Goal: Information Seeking & Learning: Learn about a topic

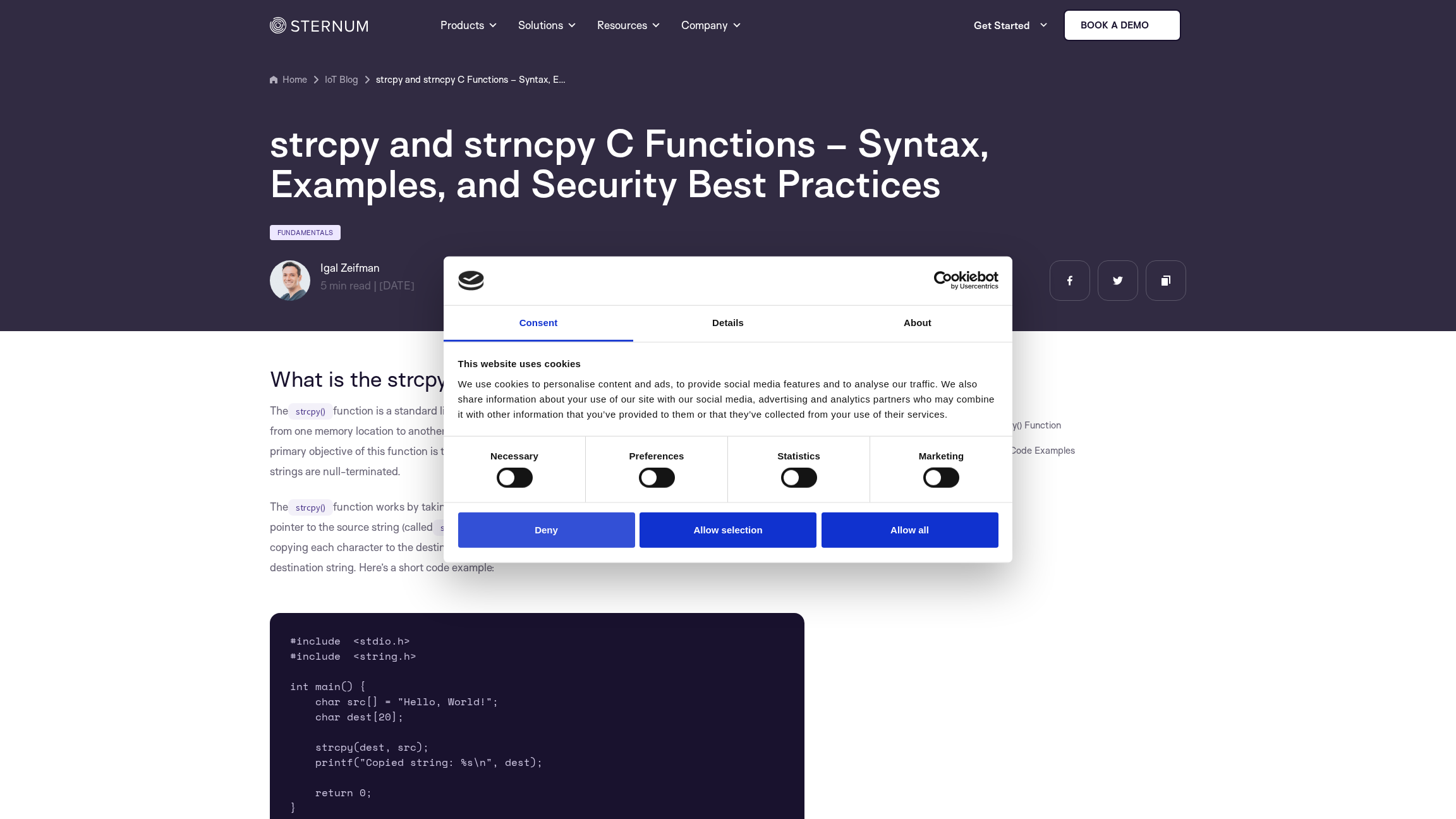
click at [597, 520] on button "Deny" at bounding box center [547, 529] width 177 height 36
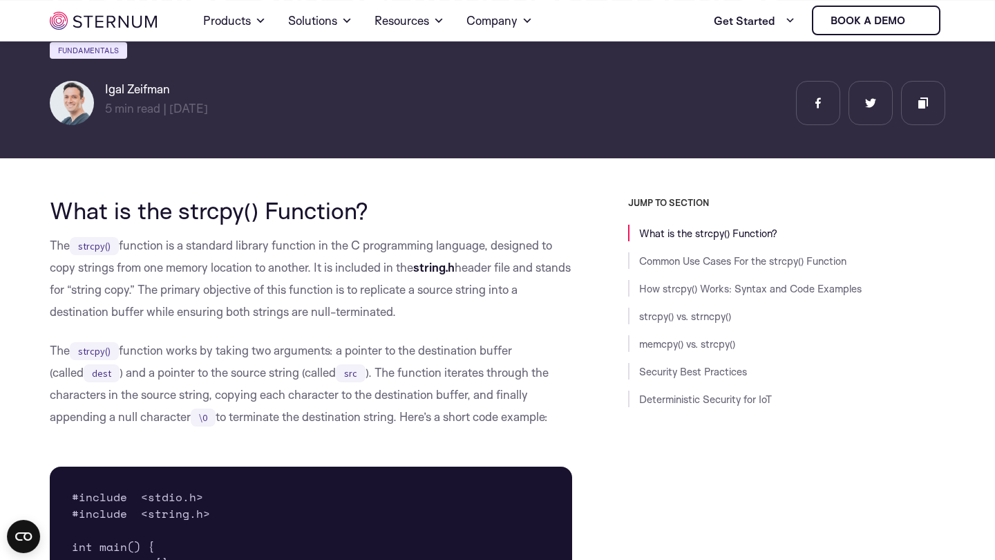
scroll to position [150, 0]
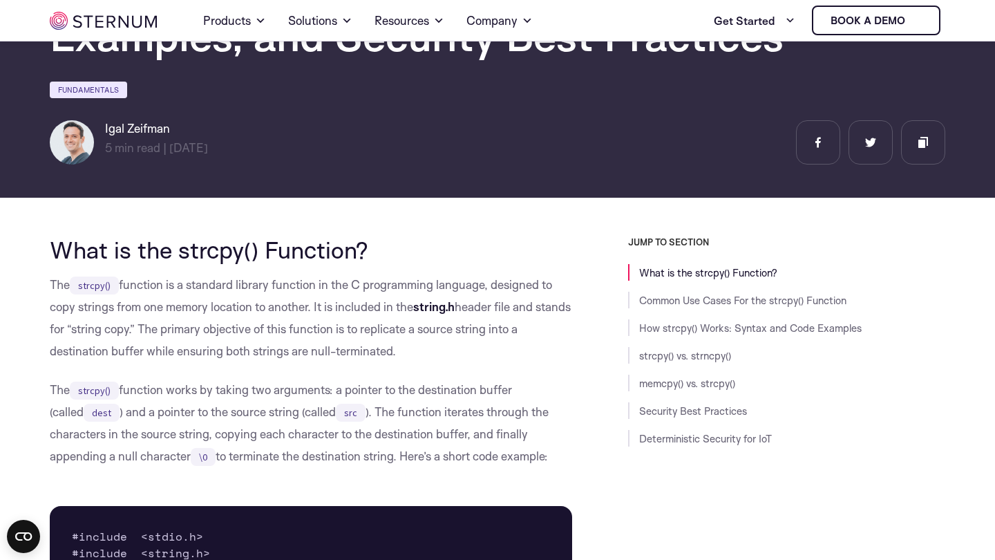
drag, startPoint x: 415, startPoint y: 353, endPoint x: 395, endPoint y: 294, distance: 62.1
click at [395, 294] on p "The strcpy() function is a standard library function in the C programming langu…" at bounding box center [311, 318] width 522 height 88
click at [397, 294] on p "The strcpy() function is a standard library function in the C programming langu…" at bounding box center [311, 318] width 522 height 88
click at [394, 295] on p "The strcpy() function is a standard library function in the C programming langu…" at bounding box center [311, 318] width 522 height 88
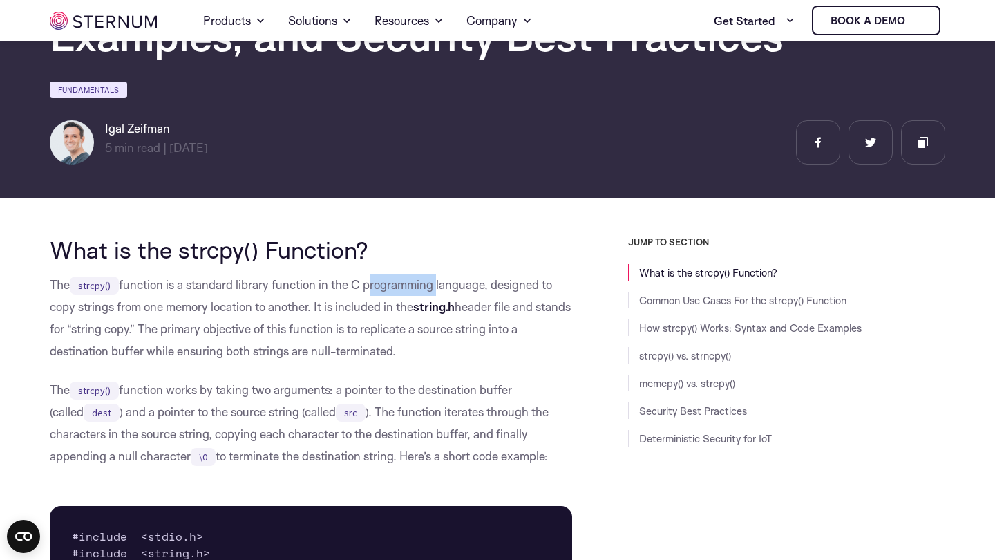
click at [394, 295] on p "The strcpy() function is a standard library function in the C programming langu…" at bounding box center [311, 318] width 522 height 88
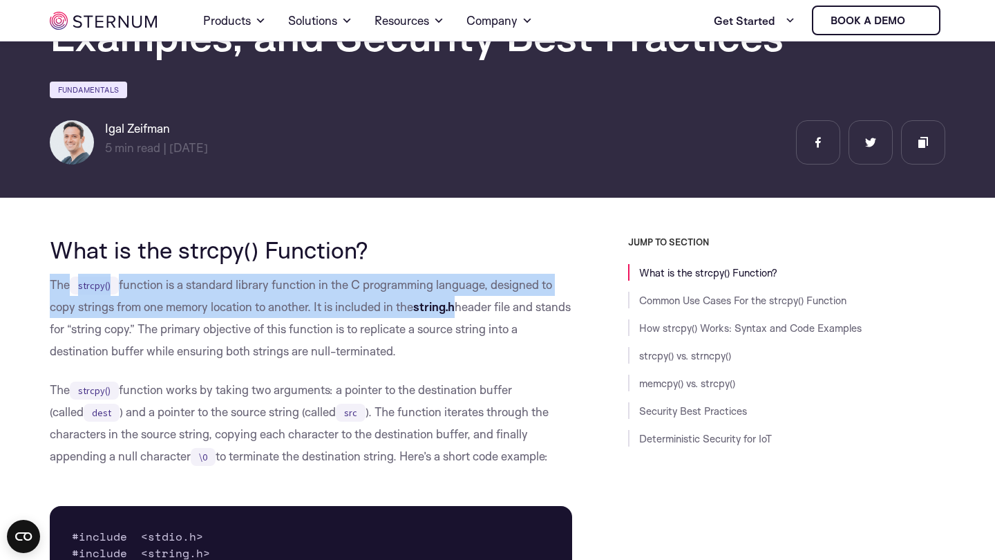
click at [394, 295] on p "The strcpy() function is a standard library function in the C programming langu…" at bounding box center [311, 318] width 522 height 88
click at [305, 294] on p "The strcpy() function is a standard library function in the C programming langu…" at bounding box center [311, 318] width 522 height 88
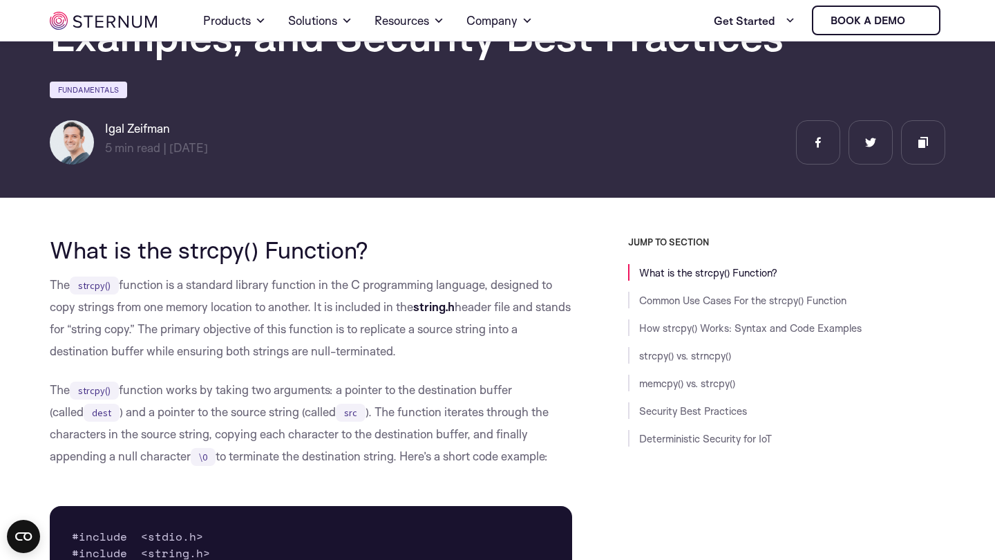
click at [261, 286] on p "The strcpy() function is a standard library function in the C programming langu…" at bounding box center [311, 318] width 522 height 88
drag, startPoint x: 261, startPoint y: 286, endPoint x: 357, endPoint y: 280, distance: 96.3
click at [357, 280] on p "The strcpy() function is a standard library function in the C programming langu…" at bounding box center [311, 318] width 522 height 88
click at [58, 314] on p "The strcpy() function is a standard library function in the C programming langu…" at bounding box center [311, 318] width 522 height 88
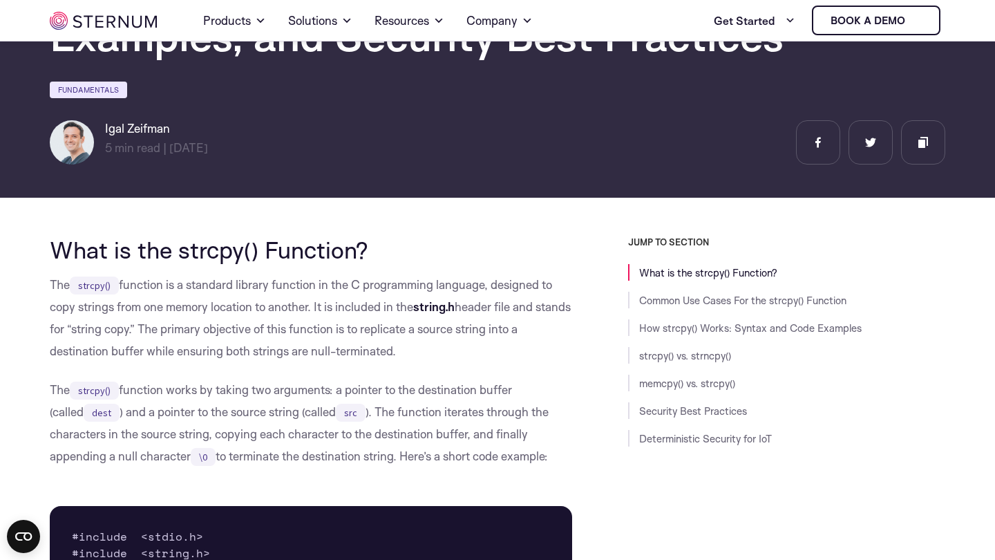
click at [57, 308] on p "The strcpy() function is a standard library function in the C programming langu…" at bounding box center [311, 318] width 522 height 88
click at [327, 310] on p "The strcpy() function is a standard library function in the C programming langu…" at bounding box center [311, 318] width 522 height 88
click at [176, 330] on p "The strcpy() function is a standard library function in the C programming langu…" at bounding box center [311, 318] width 522 height 88
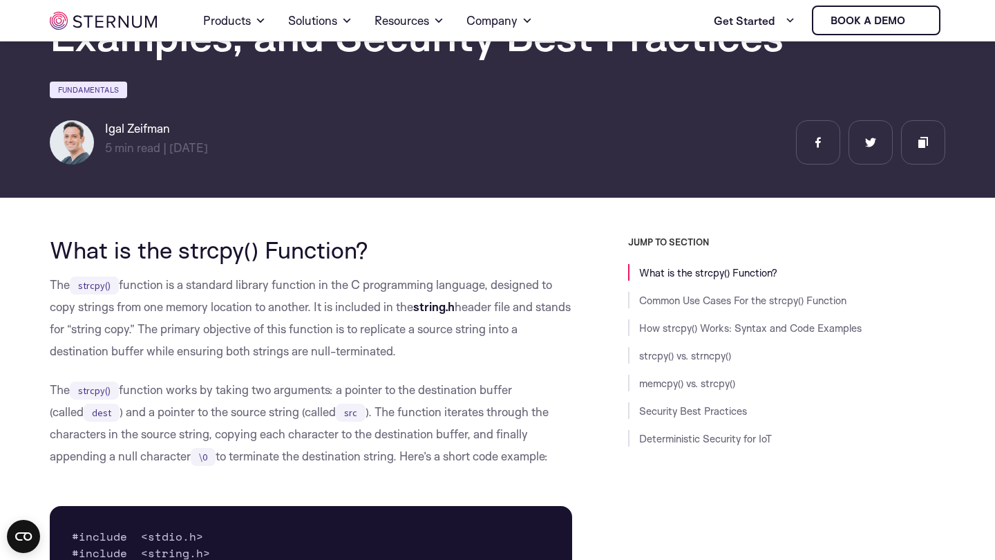
click at [191, 333] on p "The strcpy() function is a standard library function in the C programming langu…" at bounding box center [311, 318] width 522 height 88
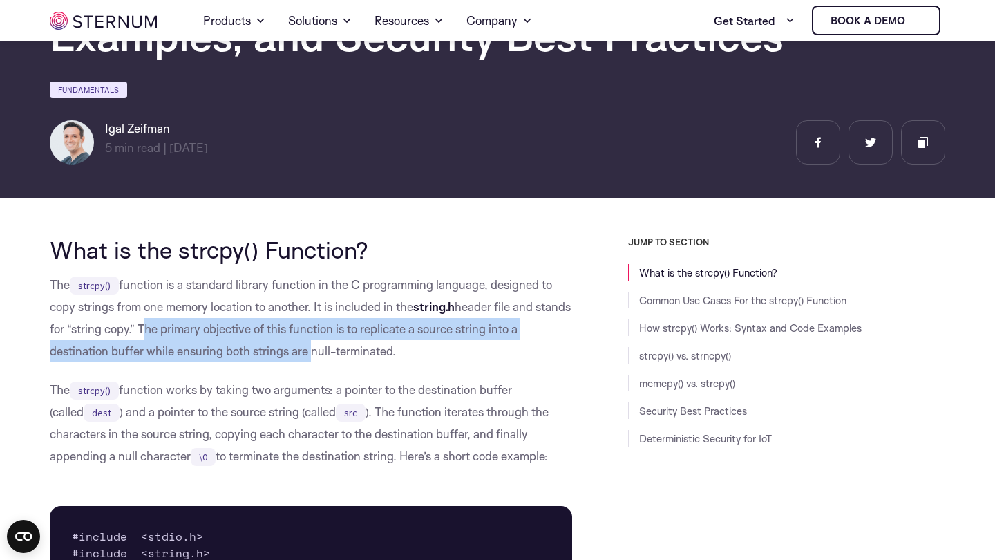
drag, startPoint x: 191, startPoint y: 333, endPoint x: 290, endPoint y: 342, distance: 98.5
click at [290, 342] on p "The strcpy() function is a standard library function in the C programming langu…" at bounding box center [311, 318] width 522 height 88
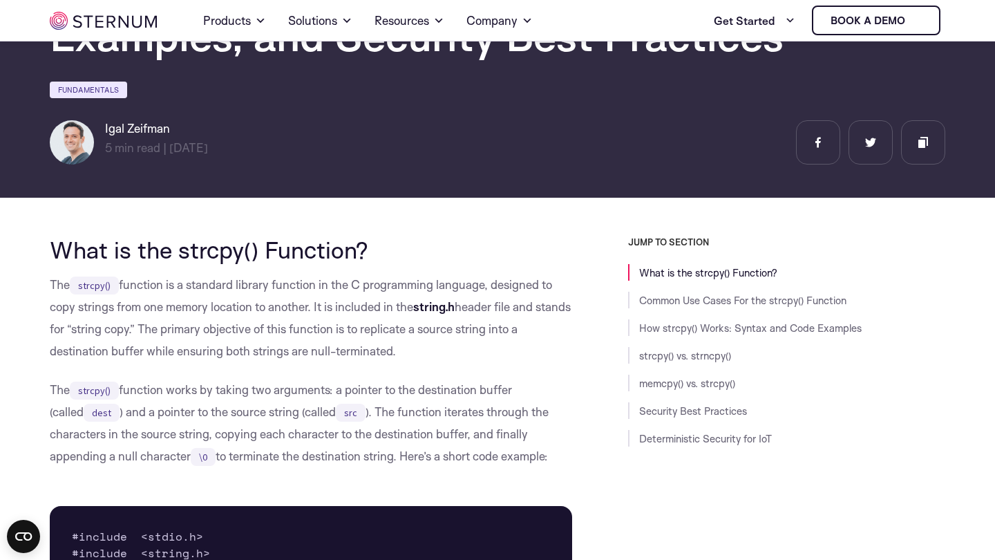
click at [290, 342] on p "The strcpy() function is a standard library function in the C programming langu…" at bounding box center [311, 318] width 522 height 88
click at [350, 325] on p "The strcpy() function is a standard library function in the C programming langu…" at bounding box center [311, 318] width 522 height 88
click at [94, 350] on p "The strcpy() function is a standard library function in the C programming langu…" at bounding box center [311, 318] width 522 height 88
drag, startPoint x: 94, startPoint y: 350, endPoint x: 166, endPoint y: 352, distance: 71.9
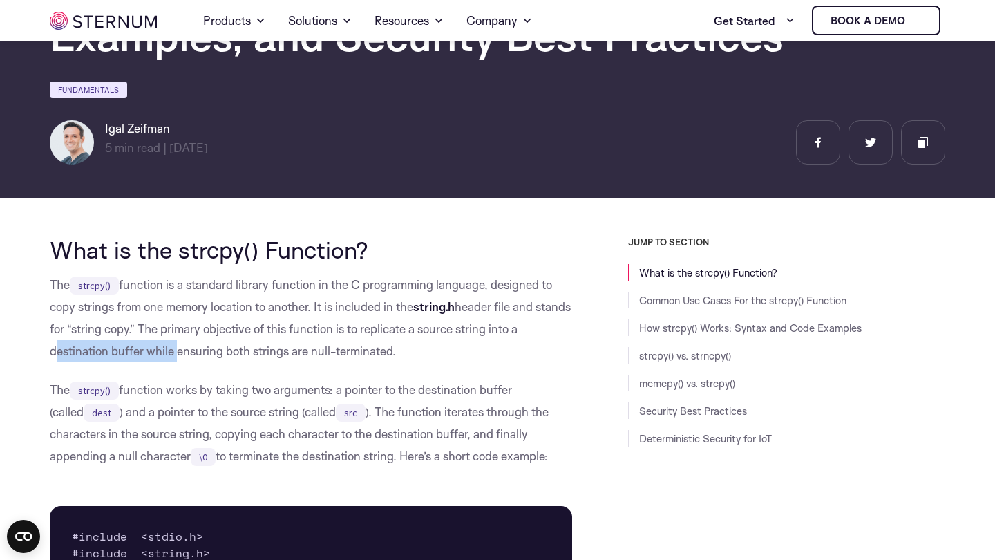
click at [166, 352] on p "The strcpy() function is a standard library function in the C programming langu…" at bounding box center [311, 318] width 522 height 88
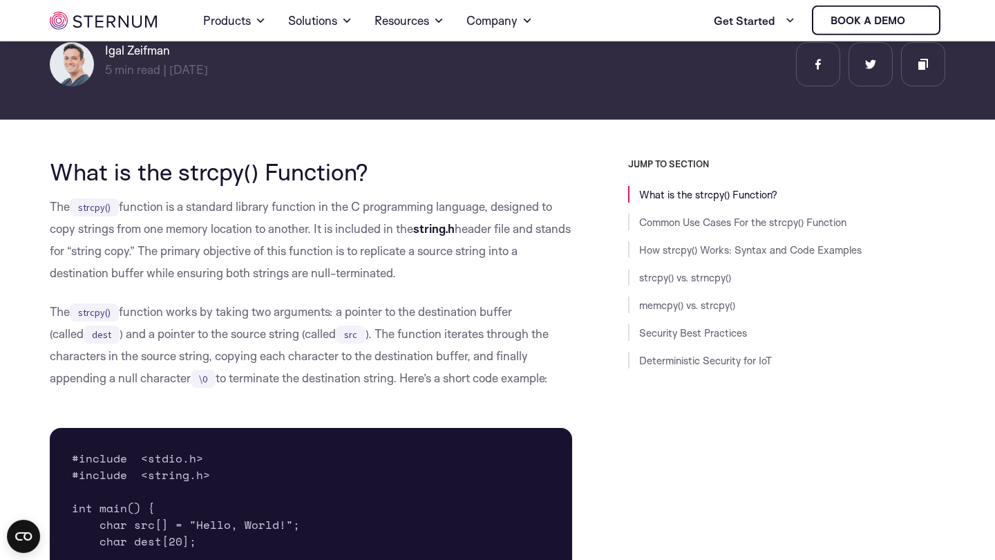
scroll to position [229, 0]
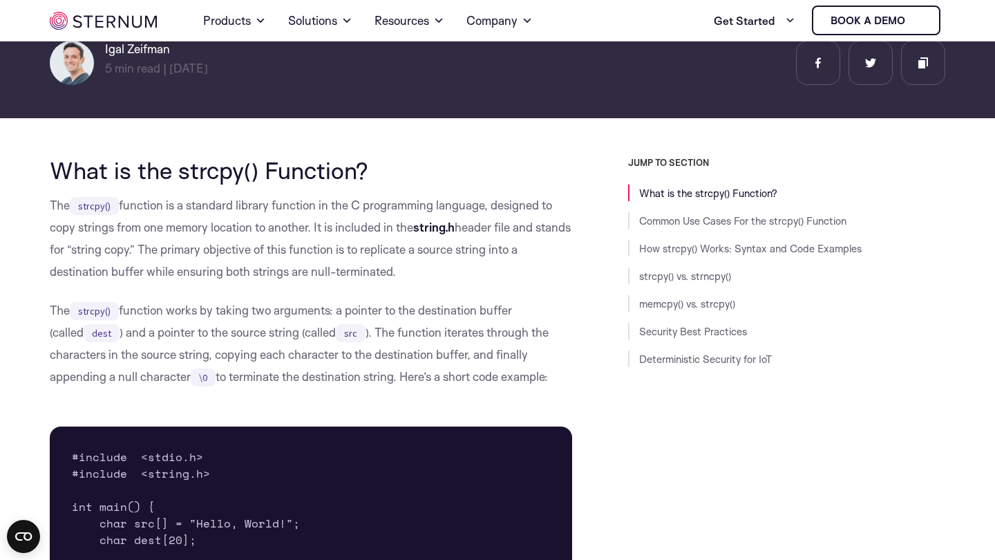
click at [71, 312] on p "The strcpy() function works by taking two arguments: a pointer to the destinati…" at bounding box center [311, 343] width 522 height 88
drag, startPoint x: 71, startPoint y: 312, endPoint x: 190, endPoint y: 310, distance: 118.9
click at [190, 310] on p "The strcpy() function works by taking two arguments: a pointer to the destinati…" at bounding box center [311, 343] width 522 height 88
click at [227, 309] on p "The strcpy() function works by taking two arguments: a pointer to the destinati…" at bounding box center [311, 343] width 522 height 88
drag, startPoint x: 227, startPoint y: 309, endPoint x: 266, endPoint y: 308, distance: 39.4
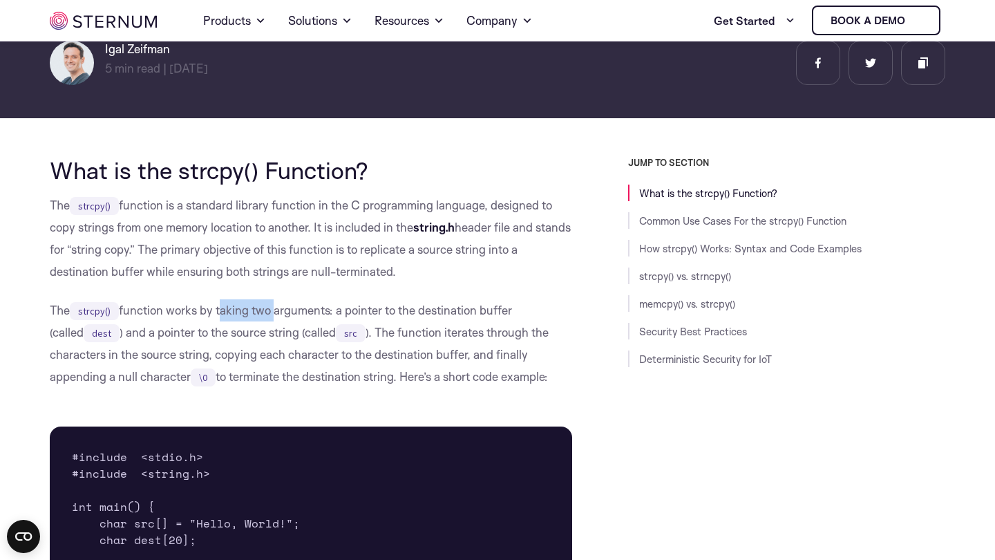
click at [266, 308] on p "The strcpy() function works by taking two arguments: a pointer to the destinati…" at bounding box center [311, 343] width 522 height 88
click at [109, 334] on p "The strcpy() function works by taking two arguments: a pointer to the destinati…" at bounding box center [311, 343] width 522 height 88
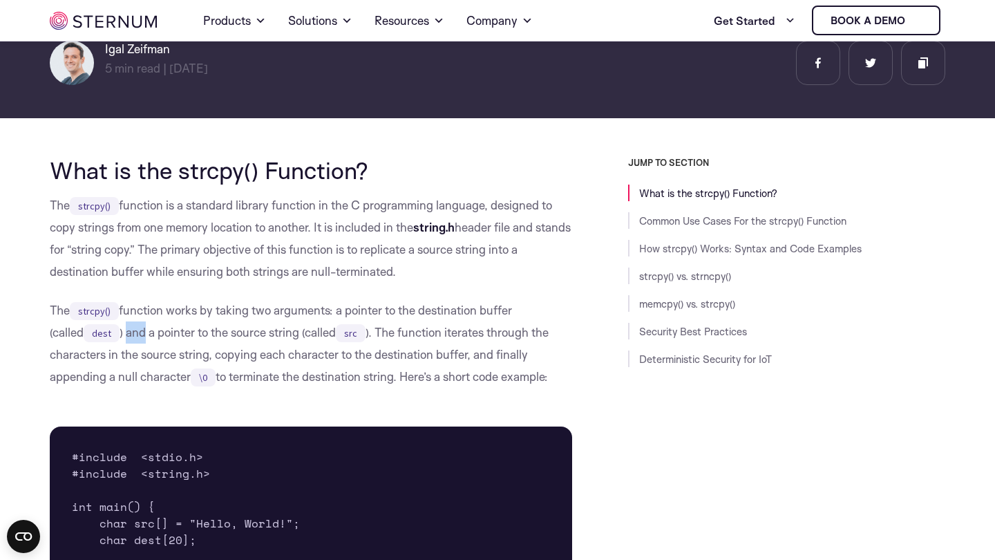
click at [109, 334] on p "The strcpy() function works by taking two arguments: a pointer to the destinati…" at bounding box center [311, 343] width 522 height 88
click at [162, 346] on p "The strcpy() function works by taking two arguments: a pointer to the destinati…" at bounding box center [311, 343] width 522 height 88
click at [158, 338] on p "The strcpy() function works by taking two arguments: a pointer to the destinati…" at bounding box center [311, 343] width 522 height 88
drag, startPoint x: 158, startPoint y: 338, endPoint x: 190, endPoint y: 341, distance: 32.6
click at [190, 341] on p "The strcpy() function works by taking two arguments: a pointer to the destinati…" at bounding box center [311, 343] width 522 height 88
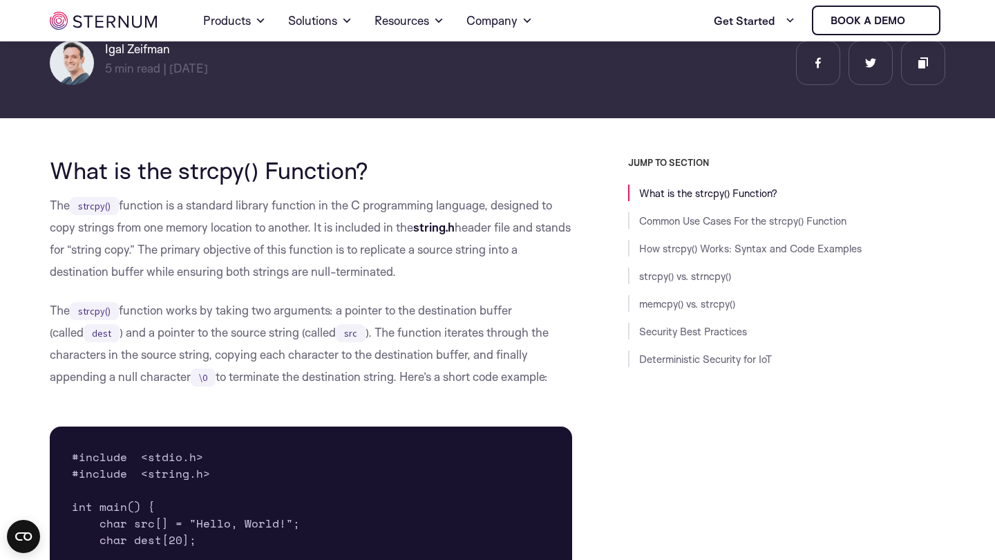
click at [235, 334] on p "The strcpy() function works by taking two arguments: a pointer to the destinati…" at bounding box center [311, 343] width 522 height 88
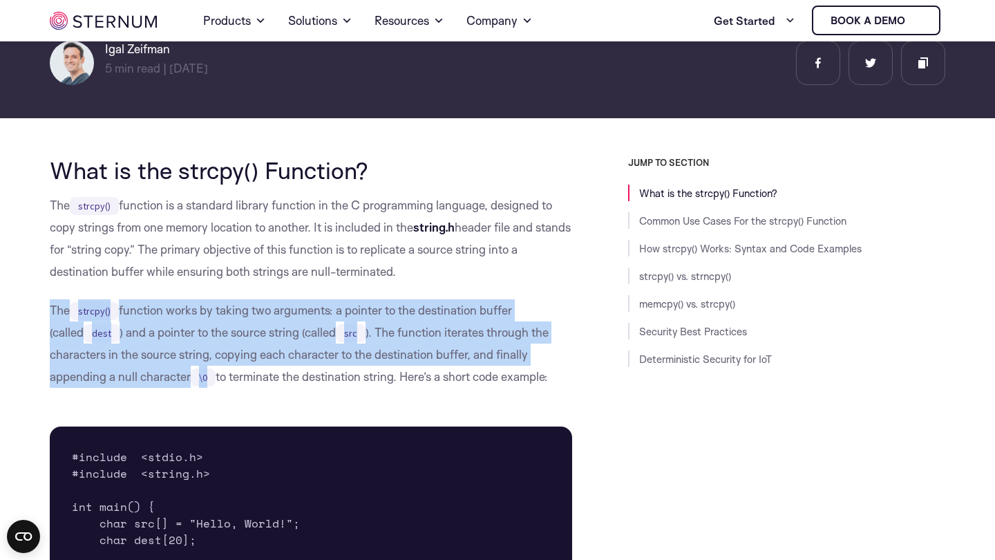
drag, startPoint x: 235, startPoint y: 334, endPoint x: 180, endPoint y: 334, distance: 55.3
click at [180, 334] on p "The strcpy() function works by taking two arguments: a pointer to the destinati…" at bounding box center [311, 343] width 522 height 88
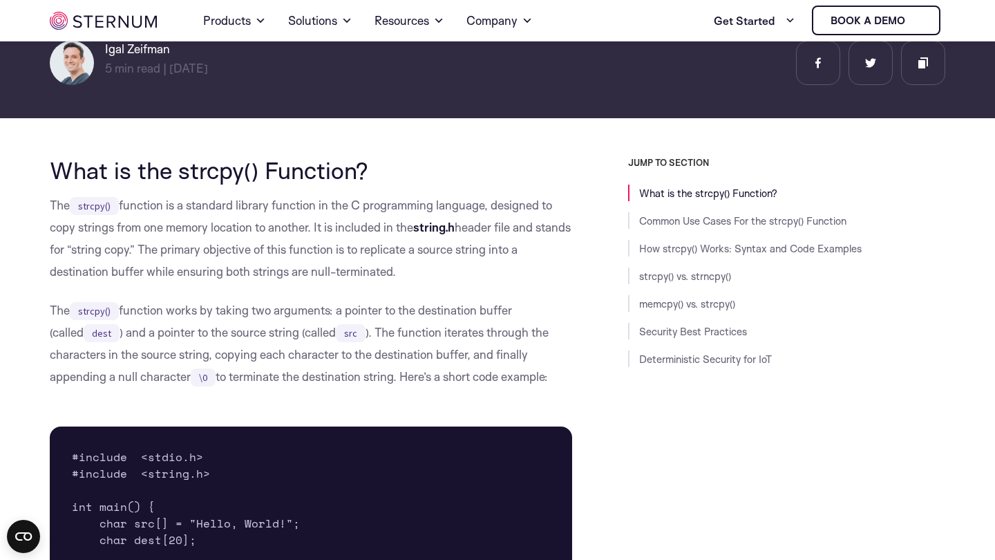
click at [351, 332] on p "The strcpy() function works by taking two arguments: a pointer to the destinati…" at bounding box center [311, 343] width 522 height 88
drag, startPoint x: 355, startPoint y: 330, endPoint x: 385, endPoint y: 330, distance: 29.7
click at [385, 330] on p "The strcpy() function works by taking two arguments: a pointer to the destinati…" at bounding box center [311, 343] width 522 height 88
click at [354, 330] on p "The strcpy() function works by taking two arguments: a pointer to the destinati…" at bounding box center [311, 343] width 522 height 88
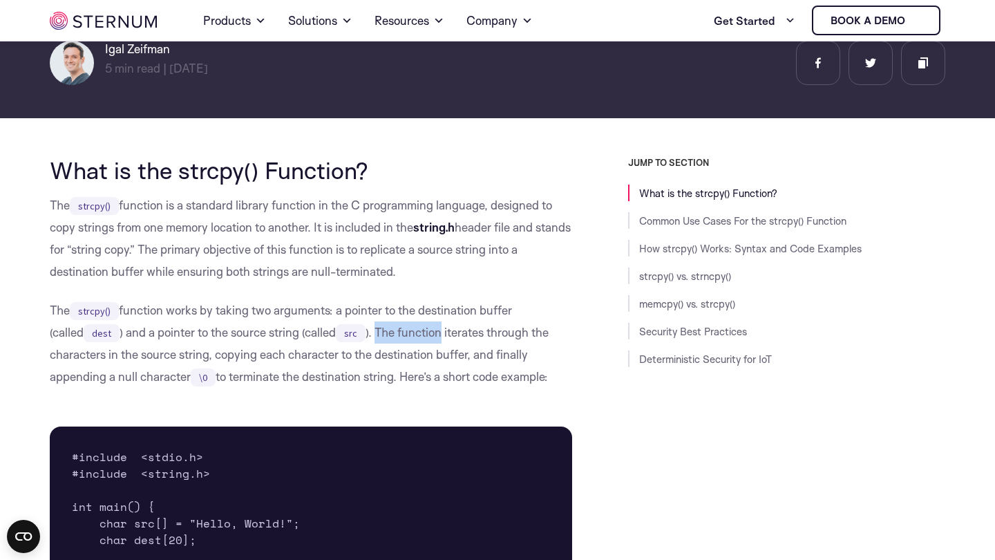
drag, startPoint x: 354, startPoint y: 330, endPoint x: 390, endPoint y: 337, distance: 37.2
click at [390, 337] on p "The strcpy() function works by taking two arguments: a pointer to the destinati…" at bounding box center [311, 343] width 522 height 88
click at [354, 332] on p "The strcpy() function works by taking two arguments: a pointer to the destinati…" at bounding box center [311, 343] width 522 height 88
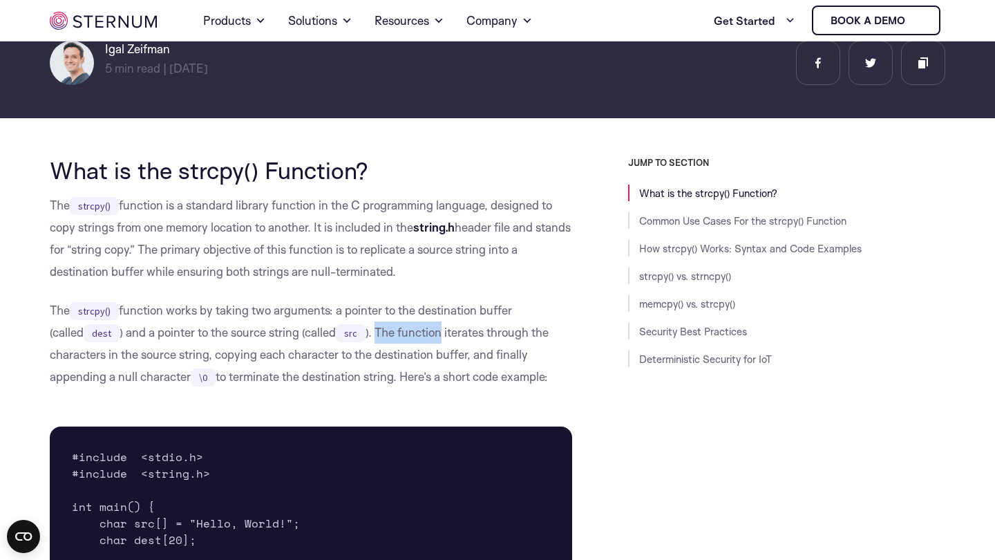
drag, startPoint x: 354, startPoint y: 332, endPoint x: 381, endPoint y: 330, distance: 27.0
click at [381, 330] on p "The strcpy() function works by taking two arguments: a pointer to the destinati…" at bounding box center [311, 343] width 522 height 88
click at [348, 331] on p "The strcpy() function works by taking two arguments: a pointer to the destinati…" at bounding box center [311, 343] width 522 height 88
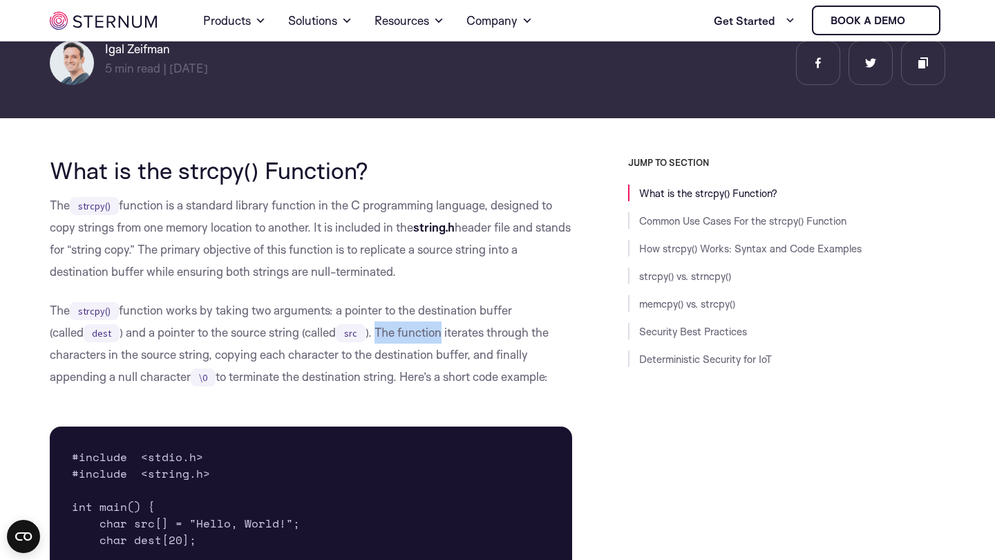
drag, startPoint x: 348, startPoint y: 331, endPoint x: 403, endPoint y: 338, distance: 55.0
click at [403, 338] on p "The strcpy() function works by taking two arguments: a pointer to the destinati…" at bounding box center [311, 343] width 522 height 88
click at [355, 331] on p "The strcpy() function works by taking two arguments: a pointer to the destinati…" at bounding box center [311, 343] width 522 height 88
drag, startPoint x: 355, startPoint y: 331, endPoint x: 378, endPoint y: 332, distance: 23.5
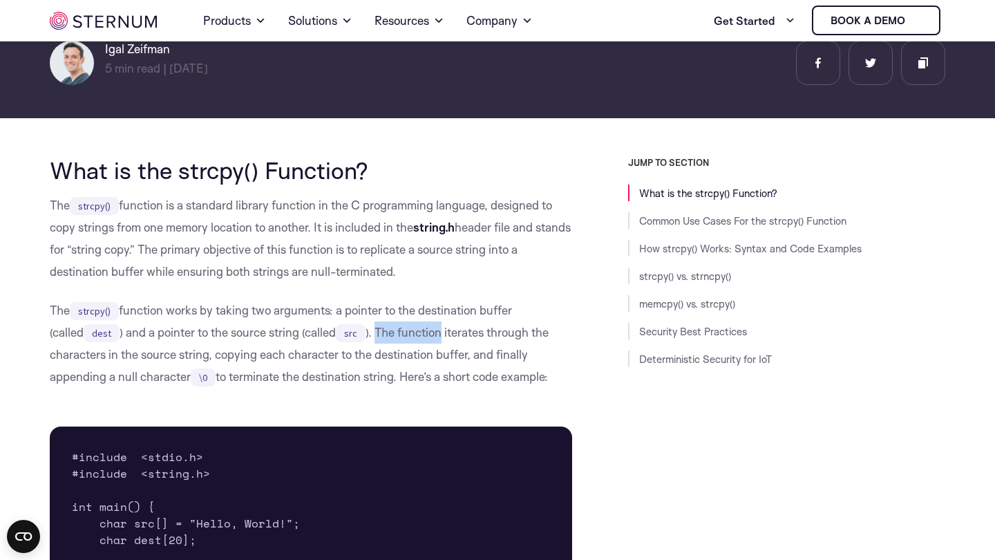
click at [378, 332] on p "The strcpy() function works by taking two arguments: a pointer to the destinati…" at bounding box center [311, 343] width 522 height 88
click at [358, 332] on p "The strcpy() function works by taking two arguments: a pointer to the destinati…" at bounding box center [311, 343] width 522 height 88
drag, startPoint x: 358, startPoint y: 332, endPoint x: 378, endPoint y: 331, distance: 20.1
click at [378, 331] on p "The strcpy() function works by taking two arguments: a pointer to the destinati…" at bounding box center [311, 343] width 522 height 88
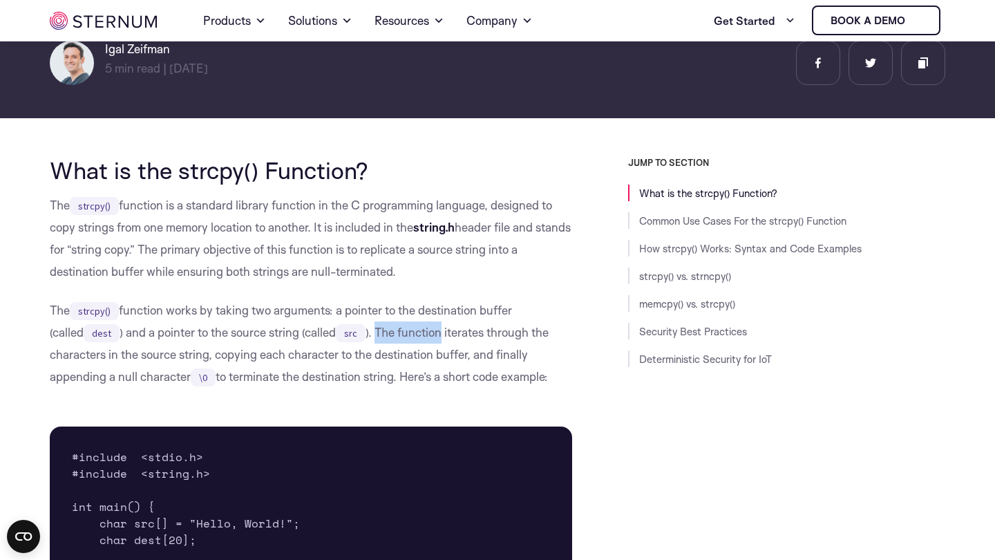
click at [362, 334] on p "The strcpy() function works by taking two arguments: a pointer to the destinati…" at bounding box center [311, 343] width 522 height 88
click at [263, 346] on p "The strcpy() function works by taking two arguments: a pointer to the destinati…" at bounding box center [311, 343] width 522 height 88
click at [286, 355] on p "The strcpy() function works by taking two arguments: a pointer to the destinati…" at bounding box center [311, 343] width 522 height 88
click at [175, 377] on p "The strcpy() function works by taking two arguments: a pointer to the destinati…" at bounding box center [311, 343] width 522 height 88
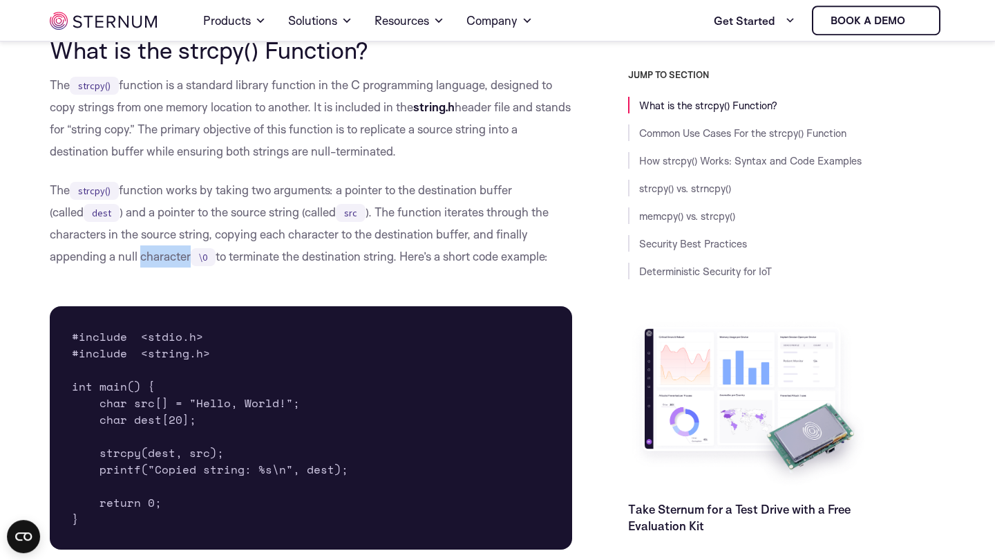
scroll to position [388, 0]
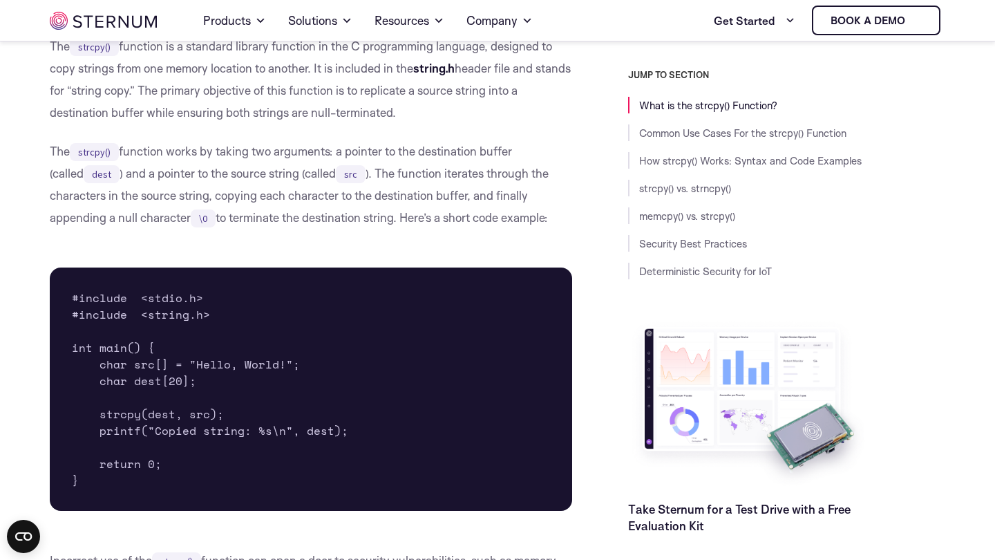
click at [175, 377] on pre "#include <stdio.h> #include <string.h> int main() { char src[] = "Hello, World!…" at bounding box center [311, 388] width 522 height 243
click at [169, 359] on pre "#include <stdio.h> #include <string.h> int main() { char src[] = "Hello, World!…" at bounding box center [311, 388] width 522 height 243
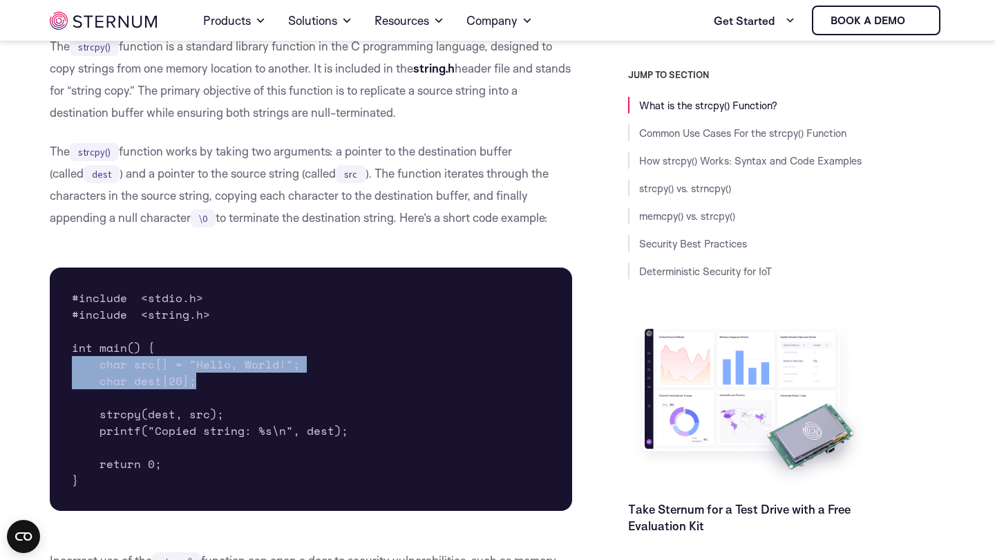
drag, startPoint x: 169, startPoint y: 359, endPoint x: 171, endPoint y: 377, distance: 18.7
click at [171, 377] on pre "#include <stdio.h> #include <string.h> int main() { char src[] = "Hello, World!…" at bounding box center [311, 388] width 522 height 243
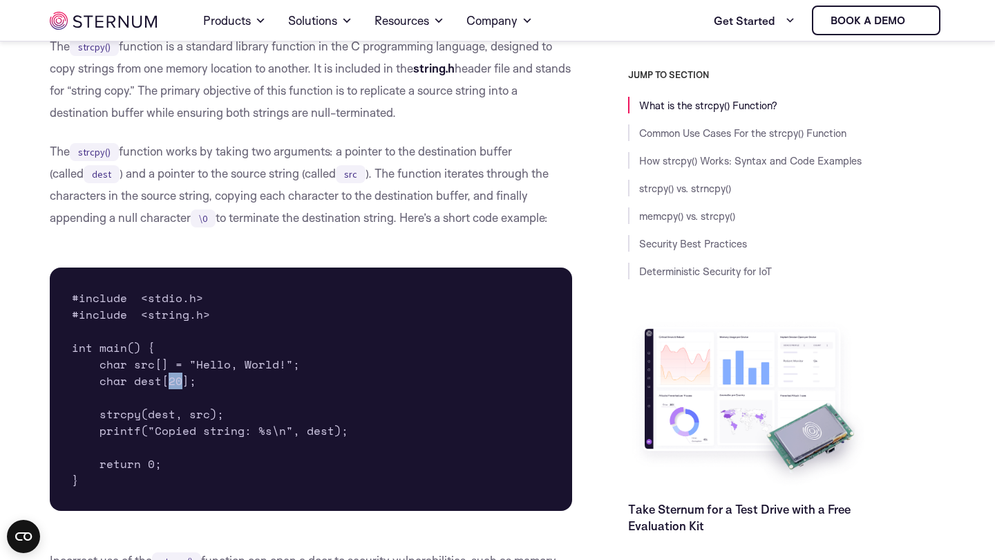
click at [171, 377] on pre "#include <stdio.h> #include <string.h> int main() { char src[] = "Hello, World!…" at bounding box center [311, 388] width 522 height 243
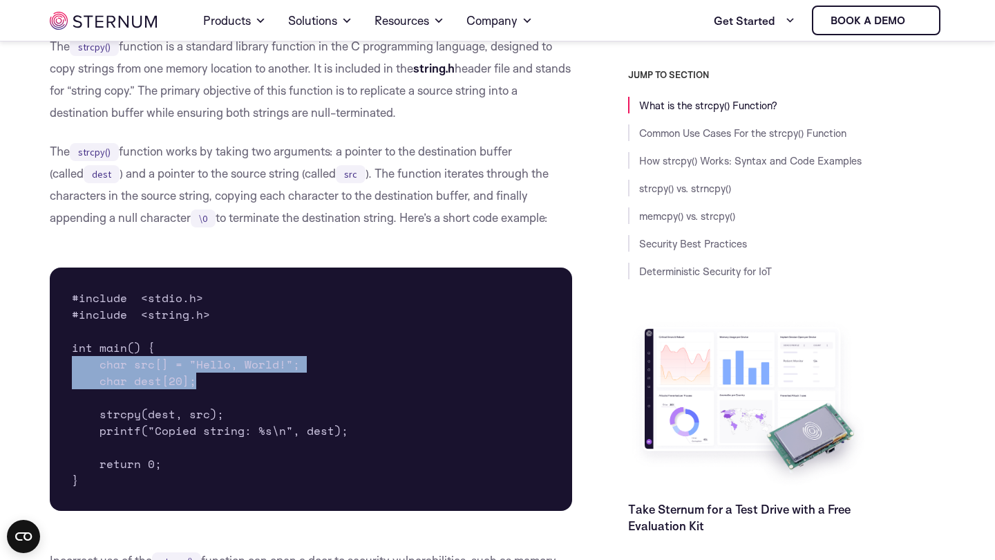
drag, startPoint x: 171, startPoint y: 377, endPoint x: 169, endPoint y: 368, distance: 9.8
click at [169, 368] on pre "#include <stdio.h> #include <string.h> int main() { char src[] = "Hello, World!…" at bounding box center [311, 388] width 522 height 243
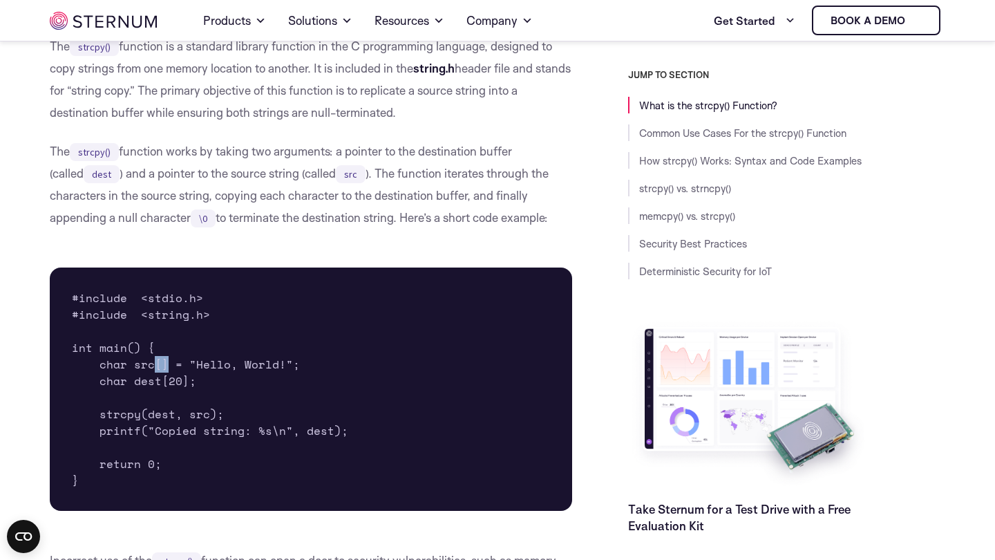
click at [169, 368] on pre "#include <stdio.h> #include <string.h> int main() { char src[] = "Hello, World!…" at bounding box center [311, 388] width 522 height 243
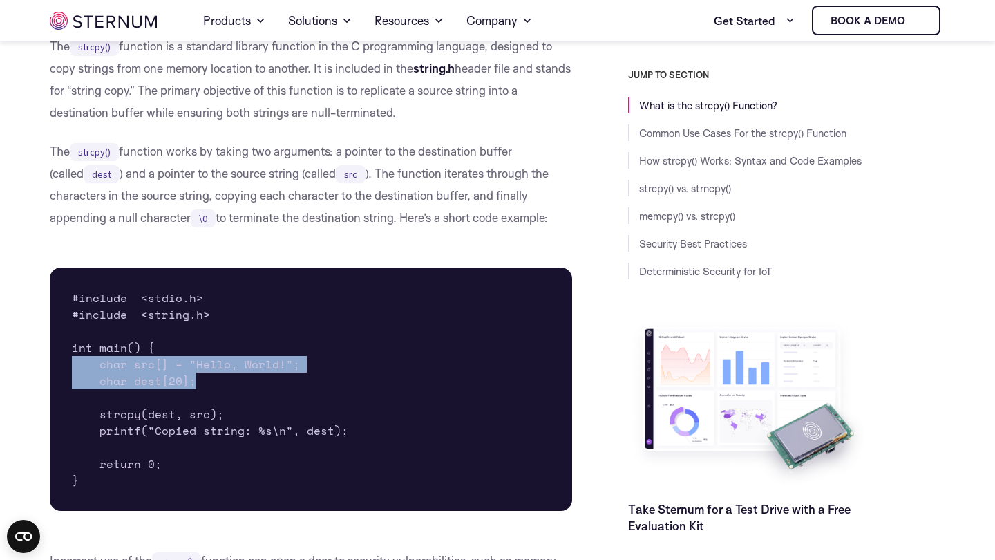
drag, startPoint x: 169, startPoint y: 368, endPoint x: 180, endPoint y: 379, distance: 15.2
click at [180, 379] on pre "#include <stdio.h> #include <string.h> int main() { char src[] = "Hello, World!…" at bounding box center [311, 388] width 522 height 243
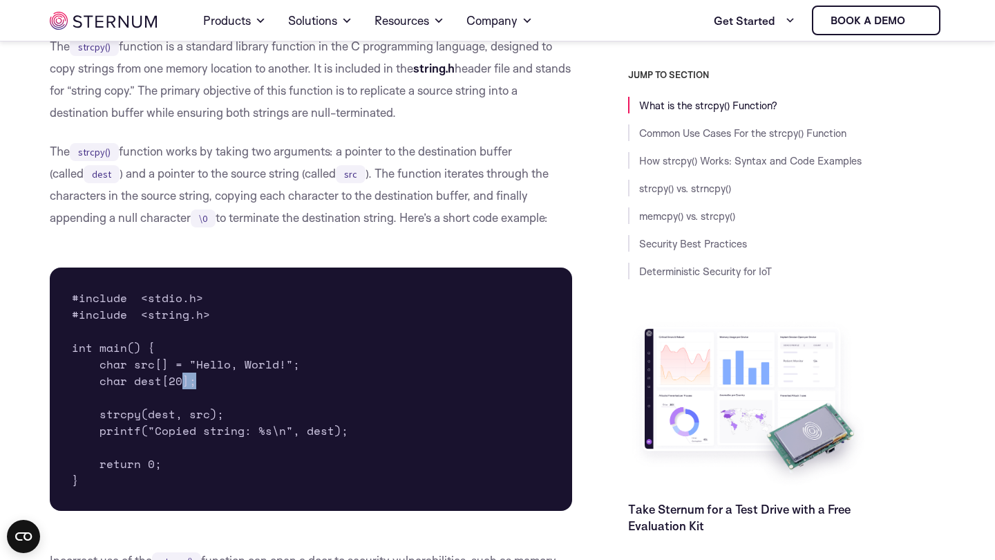
click at [180, 379] on pre "#include <stdio.h> #include <string.h> int main() { char src[] = "Hello, World!…" at bounding box center [311, 388] width 522 height 243
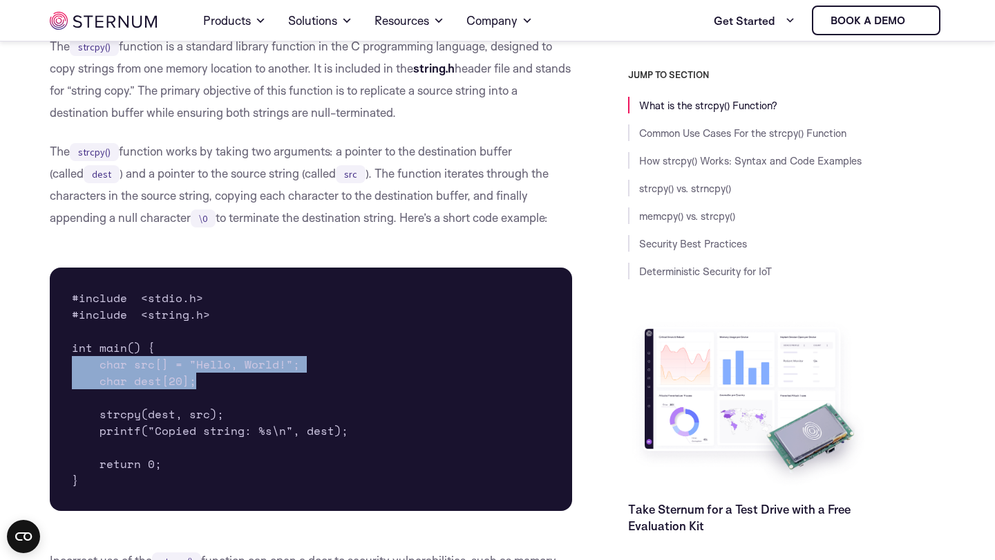
drag, startPoint x: 180, startPoint y: 379, endPoint x: 173, endPoint y: 368, distance: 13.0
click at [173, 368] on pre "#include <stdio.h> #include <string.h> int main() { char src[] = "Hello, World!…" at bounding box center [311, 388] width 522 height 243
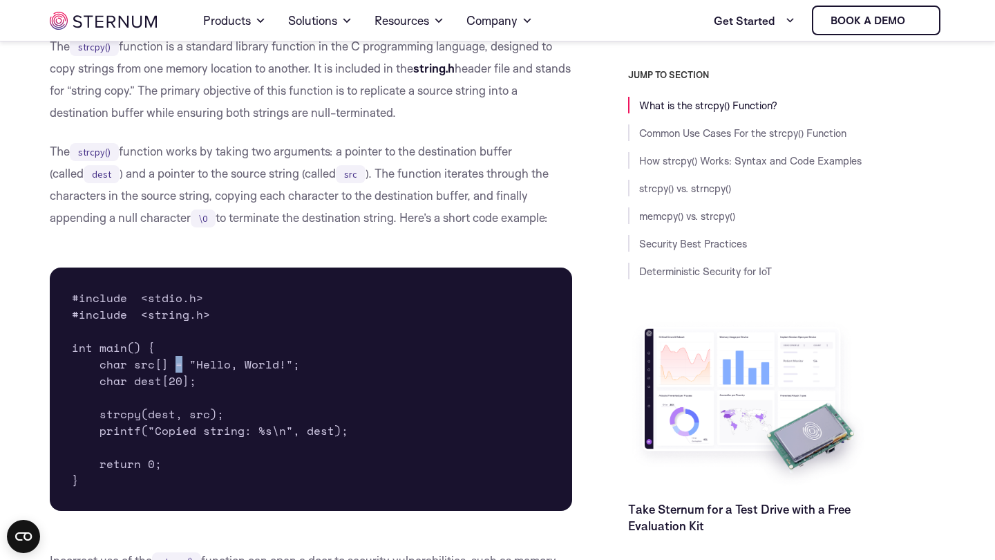
click at [173, 368] on pre "#include <stdio.h> #include <string.h> int main() { char src[] = "Hello, World!…" at bounding box center [311, 388] width 522 height 243
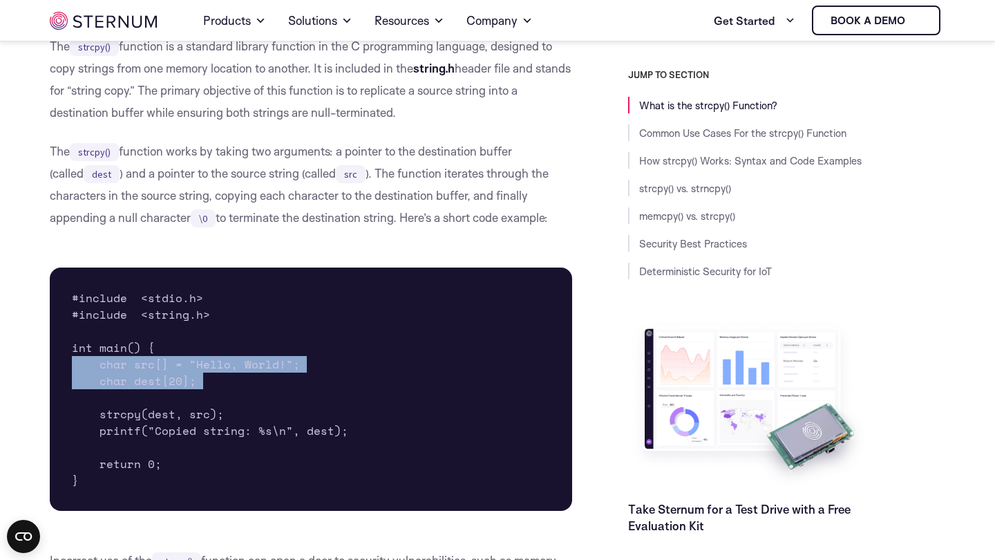
drag, startPoint x: 173, startPoint y: 368, endPoint x: 185, endPoint y: 393, distance: 27.5
click at [185, 393] on pre "#include <stdio.h> #include <string.h> int main() { char src[] = "Hello, World!…" at bounding box center [311, 388] width 522 height 243
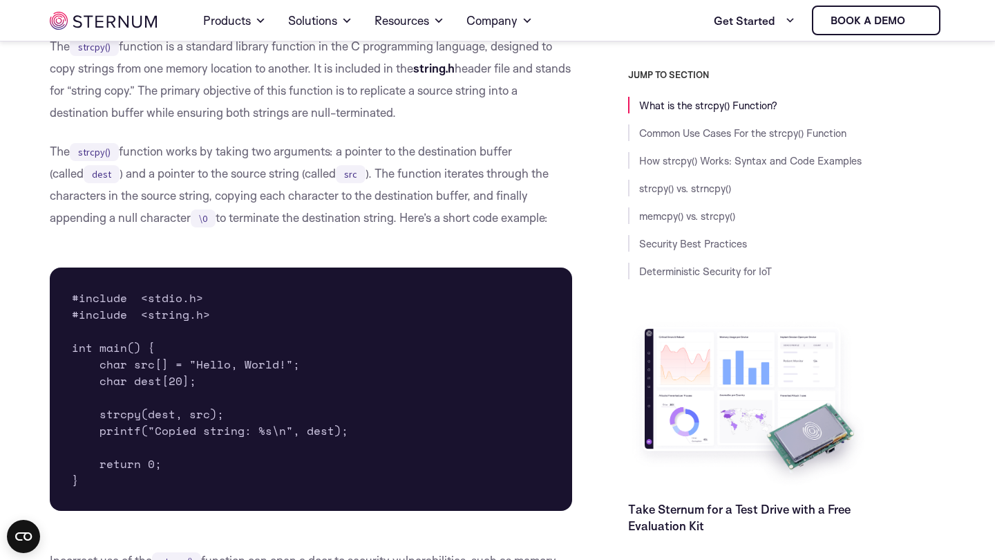
click at [185, 393] on pre "#include <stdio.h> #include <string.h> int main() { char src[] = "Hello, World!…" at bounding box center [311, 388] width 522 height 243
click at [183, 387] on pre "#include <stdio.h> #include <string.h> int main() { char src[] = "Hello, World!…" at bounding box center [311, 388] width 522 height 243
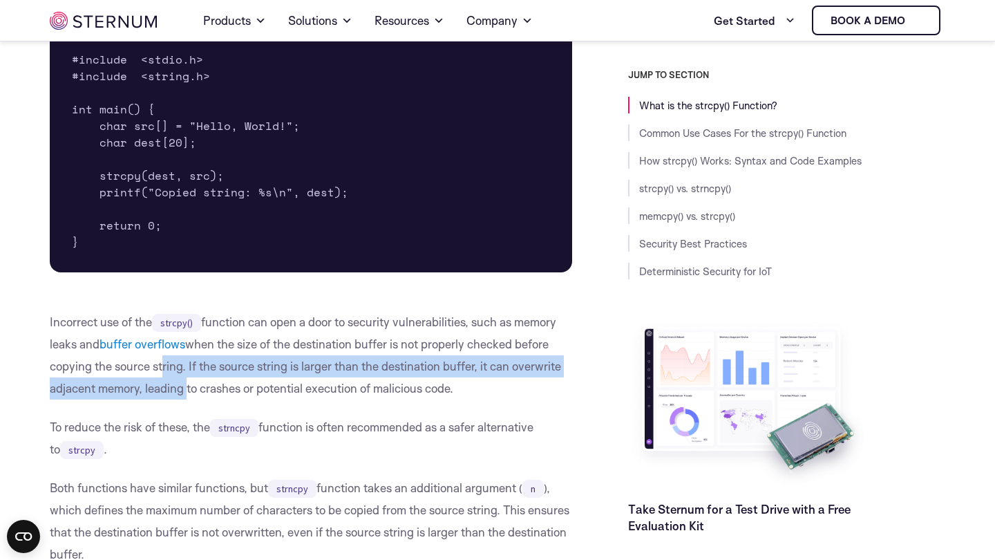
drag, startPoint x: 185, startPoint y: 393, endPoint x: 159, endPoint y: 366, distance: 37.6
click at [159, 366] on p "Incorrect use of the strcpy() function can open a door to security vulnerabilit…" at bounding box center [311, 355] width 522 height 88
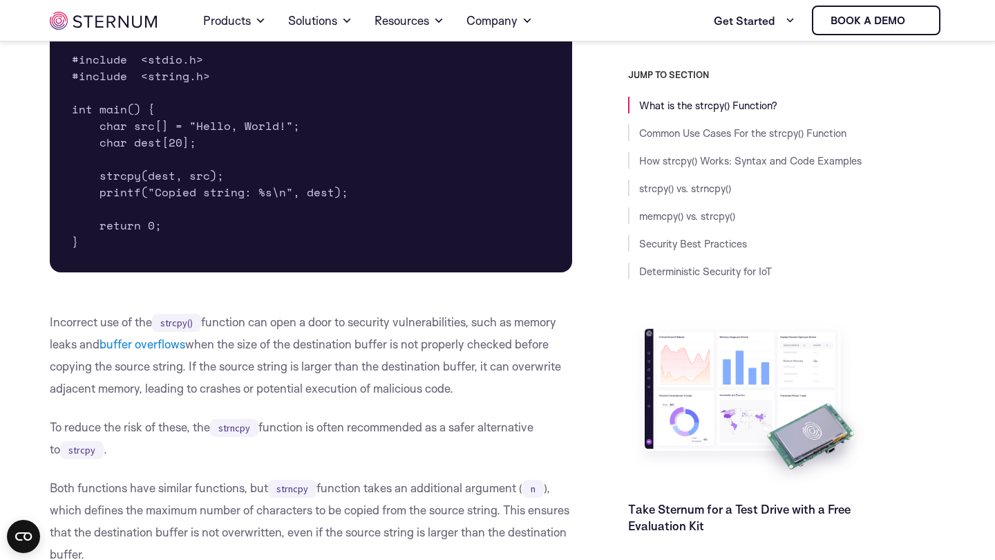
click at [159, 366] on p "Incorrect use of the strcpy() function can open a door to security vulnerabilit…" at bounding box center [311, 355] width 522 height 88
click at [69, 319] on p "Incorrect use of the strcpy() function can open a door to security vulnerabilit…" at bounding box center [311, 355] width 522 height 88
drag, startPoint x: 69, startPoint y: 319, endPoint x: 201, endPoint y: 317, distance: 132.0
click at [201, 317] on p "Incorrect use of the strcpy() function can open a door to security vulnerabilit…" at bounding box center [311, 355] width 522 height 88
click at [201, 317] on code "strcpy()" at bounding box center [176, 323] width 49 height 18
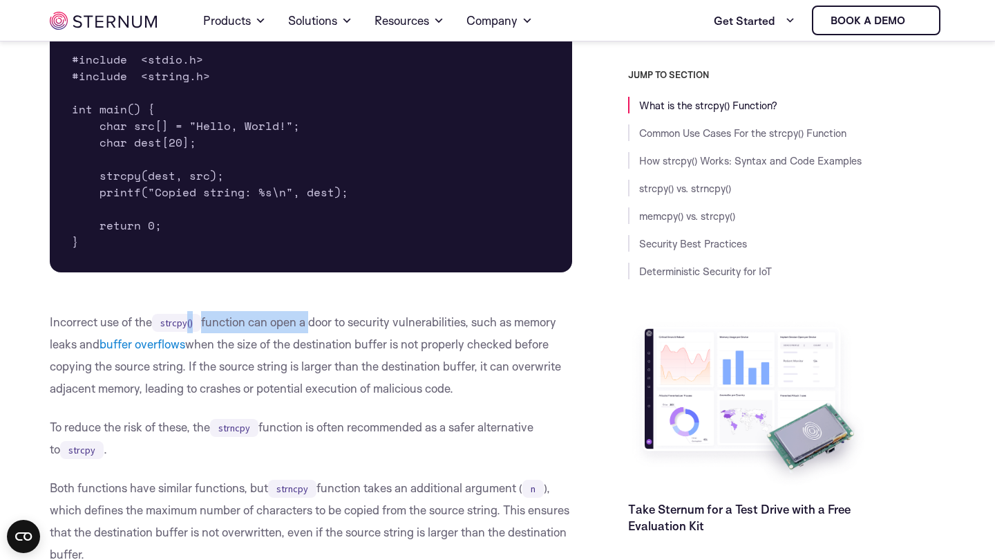
drag, startPoint x: 201, startPoint y: 317, endPoint x: 305, endPoint y: 330, distance: 105.2
click at [305, 330] on p "Incorrect use of the strcpy() function can open a door to security vulnerabilit…" at bounding box center [311, 355] width 522 height 88
click at [191, 364] on p "Incorrect use of the strcpy() function can open a door to security vulnerabilit…" at bounding box center [311, 355] width 522 height 88
drag, startPoint x: 191, startPoint y: 364, endPoint x: 218, endPoint y: 361, distance: 26.4
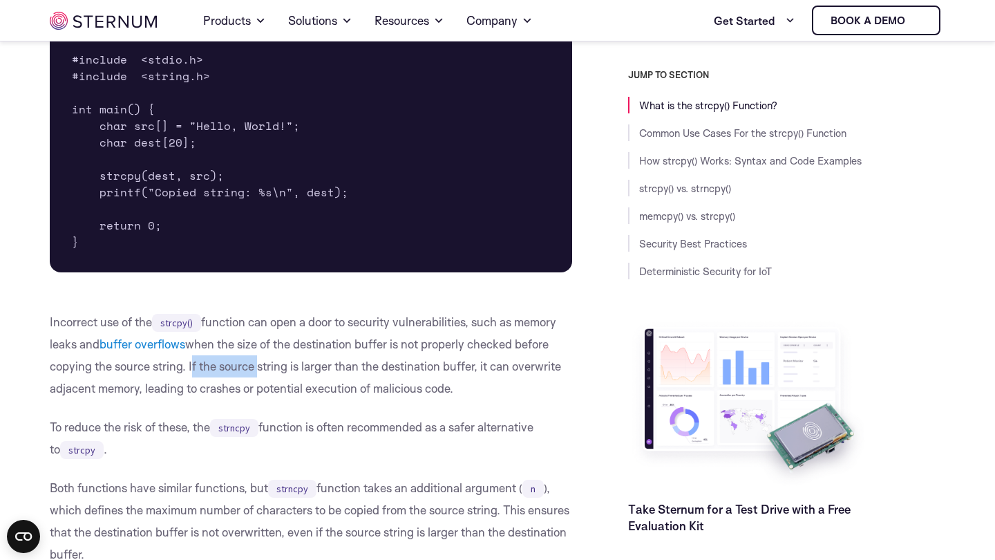
click at [218, 361] on p "Incorrect use of the strcpy() function can open a door to security vulnerabilit…" at bounding box center [311, 355] width 522 height 88
click at [219, 361] on p "Incorrect use of the strcpy() function can open a door to security vulnerabilit…" at bounding box center [311, 355] width 522 height 88
click at [191, 366] on p "Incorrect use of the strcpy() function can open a door to security vulnerabilit…" at bounding box center [311, 355] width 522 height 88
drag, startPoint x: 191, startPoint y: 366, endPoint x: 213, endPoint y: 368, distance: 22.2
click at [213, 368] on p "Incorrect use of the strcpy() function can open a door to security vulnerabilit…" at bounding box center [311, 355] width 522 height 88
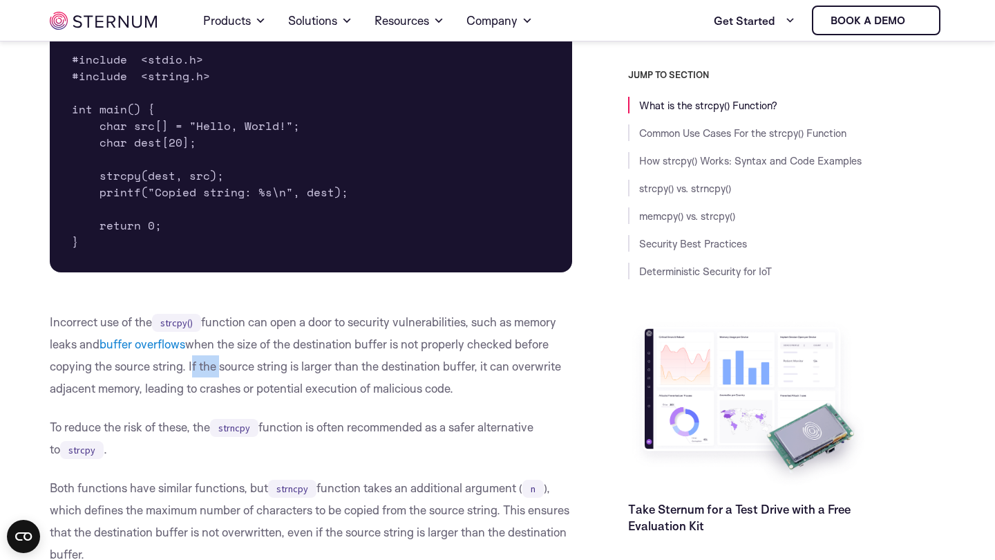
click at [213, 368] on p "Incorrect use of the strcpy() function can open a door to security vulnerabilit…" at bounding box center [311, 355] width 522 height 88
drag, startPoint x: 191, startPoint y: 363, endPoint x: 227, endPoint y: 370, distance: 37.4
click at [227, 370] on p "Incorrect use of the strcpy() function can open a door to security vulnerabilit…" at bounding box center [311, 355] width 522 height 88
click at [163, 432] on p "To reduce the risk of these, the strncpy function is often recommended as a saf…" at bounding box center [311, 438] width 522 height 44
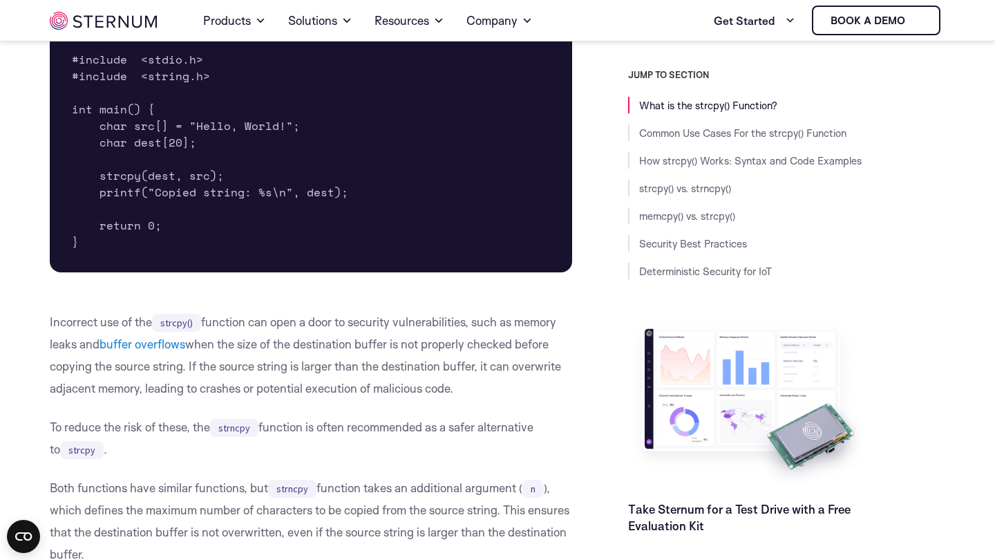
click at [149, 433] on p "To reduce the risk of these, the strncpy function is often recommended as a saf…" at bounding box center [311, 438] width 522 height 44
drag, startPoint x: 149, startPoint y: 433, endPoint x: 161, endPoint y: 429, distance: 12.9
click at [161, 429] on p "To reduce the risk of these, the strncpy function is often recommended as a saf…" at bounding box center [311, 438] width 522 height 44
drag, startPoint x: 178, startPoint y: 422, endPoint x: 178, endPoint y: 399, distance: 22.8
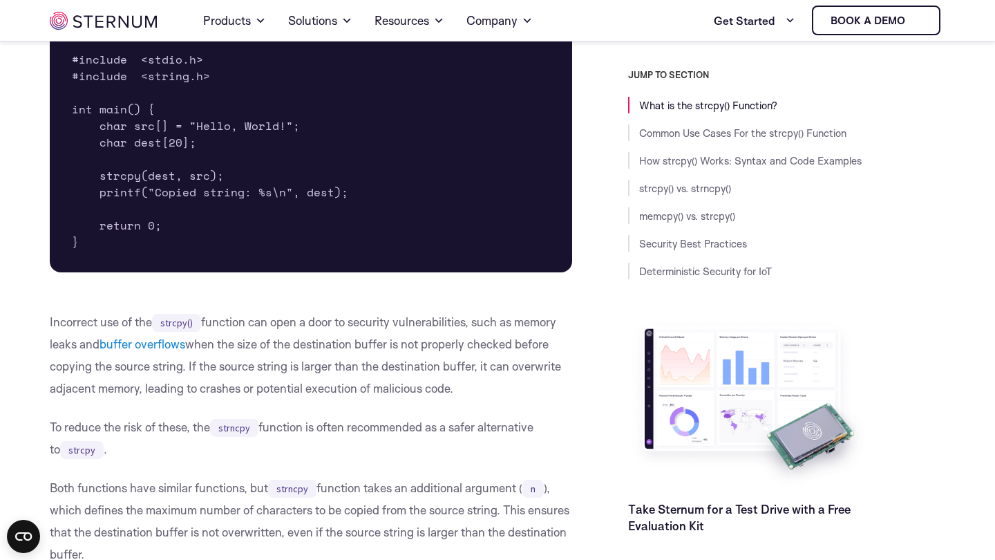
click at [187, 362] on p "Incorrect use of the strcpy() function can open a door to security vulnerabilit…" at bounding box center [311, 355] width 522 height 88
click at [196, 363] on p "Incorrect use of the strcpy() function can open a door to security vulnerabilit…" at bounding box center [311, 355] width 522 height 88
drag, startPoint x: 196, startPoint y: 363, endPoint x: 285, endPoint y: 368, distance: 89.3
click at [285, 368] on p "Incorrect use of the strcpy() function can open a door to security vulnerabilit…" at bounding box center [311, 355] width 522 height 88
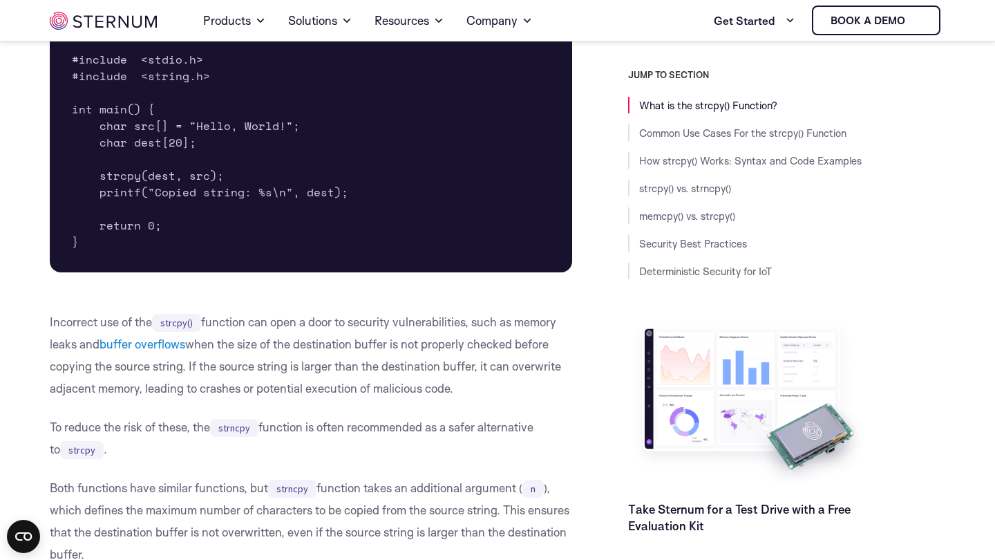
click at [317, 366] on p "Incorrect use of the strcpy() function can open a door to security vulnerabilit…" at bounding box center [311, 355] width 522 height 88
drag, startPoint x: 317, startPoint y: 366, endPoint x: 247, endPoint y: 366, distance: 69.1
click at [247, 366] on p "Incorrect use of the strcpy() function can open a door to security vulnerabilit…" at bounding box center [311, 355] width 522 height 88
click at [153, 399] on p "Incorrect use of the strcpy() function can open a door to security vulnerabilit…" at bounding box center [311, 355] width 522 height 88
click at [158, 392] on p "Incorrect use of the strcpy() function can open a door to security vulnerabilit…" at bounding box center [311, 355] width 522 height 88
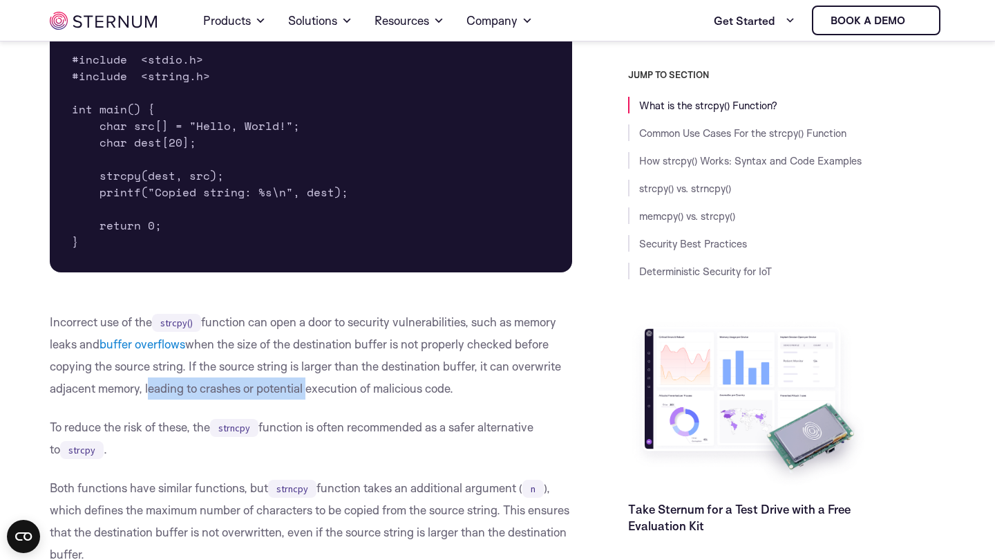
drag, startPoint x: 158, startPoint y: 392, endPoint x: 301, endPoint y: 392, distance: 143.1
click at [301, 392] on p "Incorrect use of the strcpy() function can open a door to security vulnerabilit…" at bounding box center [311, 355] width 522 height 88
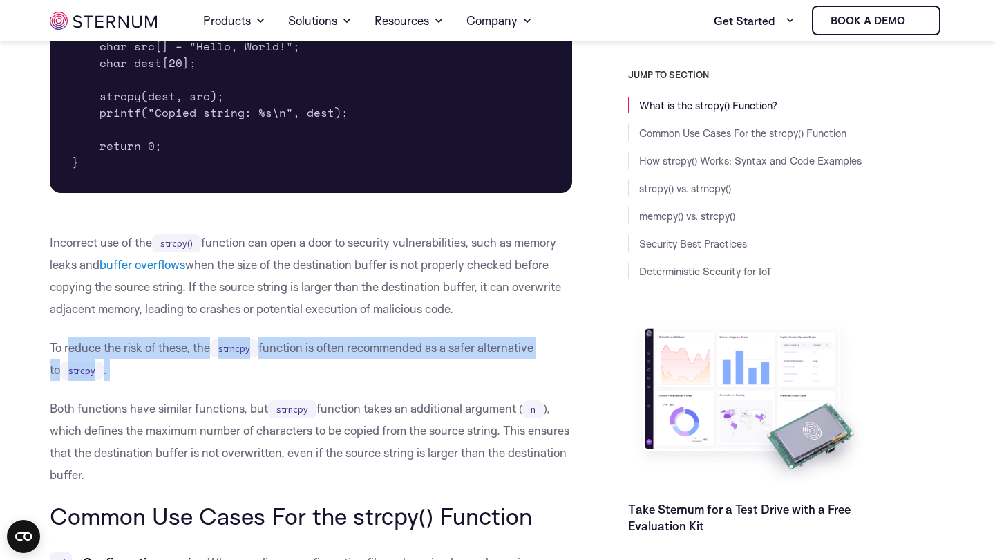
drag, startPoint x: 128, startPoint y: 385, endPoint x: 70, endPoint y: 358, distance: 63.4
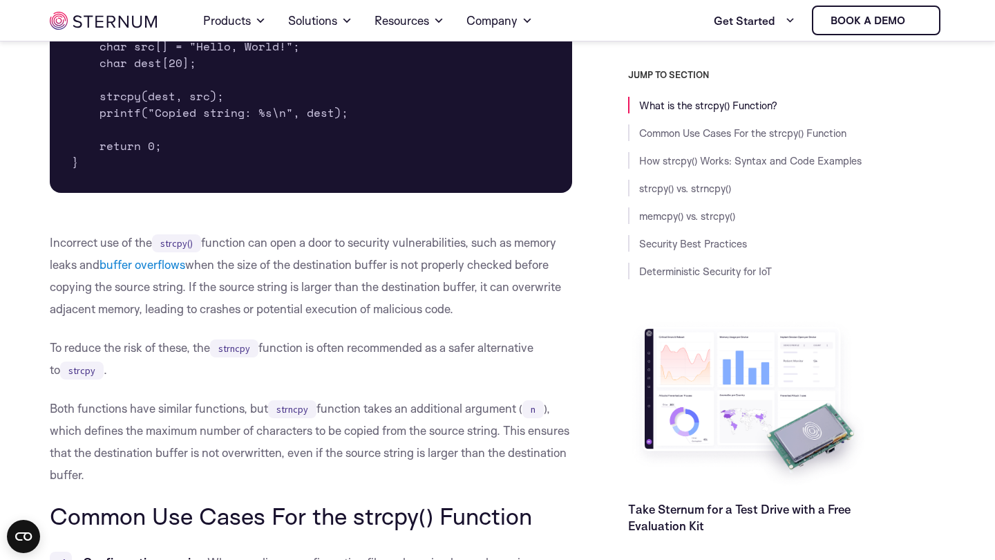
click at [70, 358] on p "To reduce the risk of these, the strncpy function is often recommended as a saf…" at bounding box center [311, 359] width 522 height 44
click at [68, 358] on p "To reduce the risk of these, the strncpy function is often recommended as a saf…" at bounding box center [311, 359] width 522 height 44
click at [53, 344] on p "To reduce the risk of these, the strncpy function is often recommended as a saf…" at bounding box center [311, 359] width 522 height 44
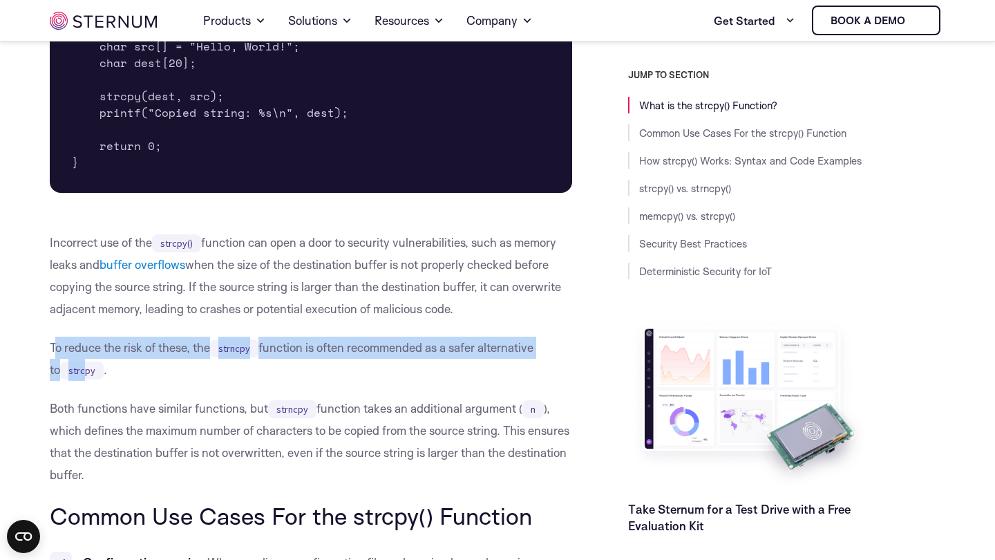
drag, startPoint x: 53, startPoint y: 344, endPoint x: 71, endPoint y: 364, distance: 26.4
click at [71, 364] on p "To reduce the risk of these, the strncpy function is often recommended as a saf…" at bounding box center [311, 359] width 522 height 44
click at [71, 364] on code "strcpy" at bounding box center [82, 370] width 44 height 18
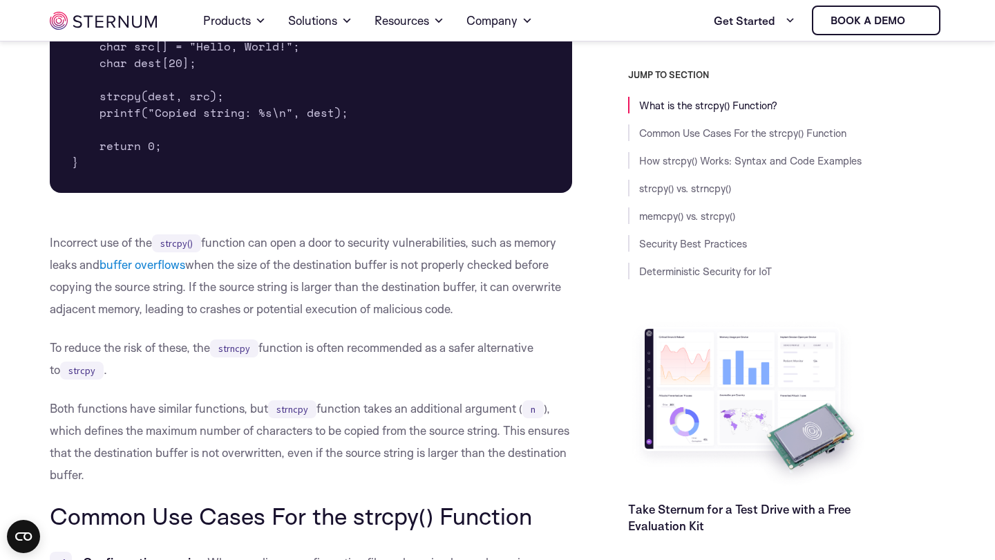
click at [195, 408] on p "Both functions have similar functions, but strncpy function takes an additional…" at bounding box center [311, 441] width 522 height 88
click at [475, 403] on p "Both functions have similar functions, but strncpy function takes an additional…" at bounding box center [311, 441] width 522 height 88
drag, startPoint x: 475, startPoint y: 403, endPoint x: 287, endPoint y: 410, distance: 188.8
click at [287, 410] on p "Both functions have similar functions, but strncpy function takes an additional…" at bounding box center [311, 441] width 522 height 88
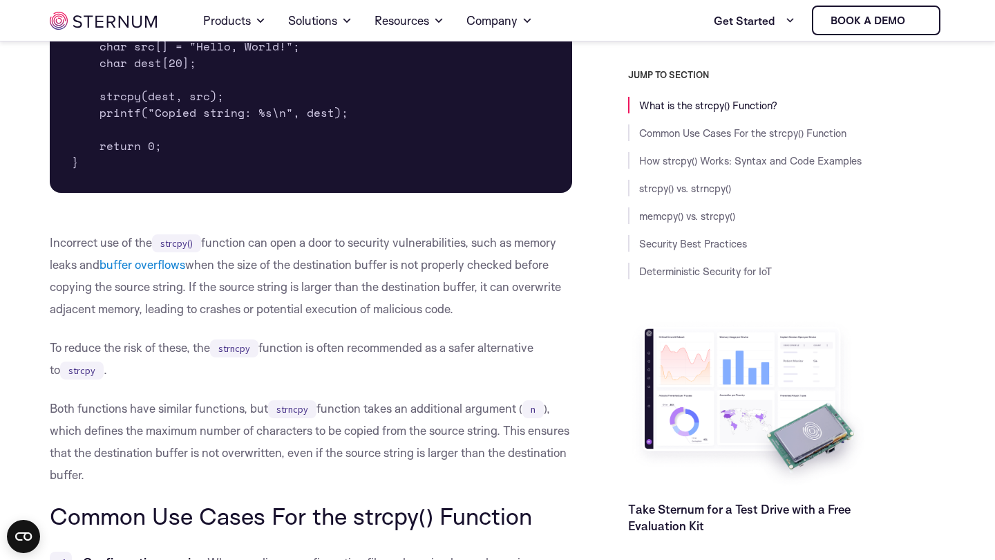
click at [66, 433] on p "Both functions have similar functions, but strncpy function takes an additional…" at bounding box center [311, 441] width 522 height 88
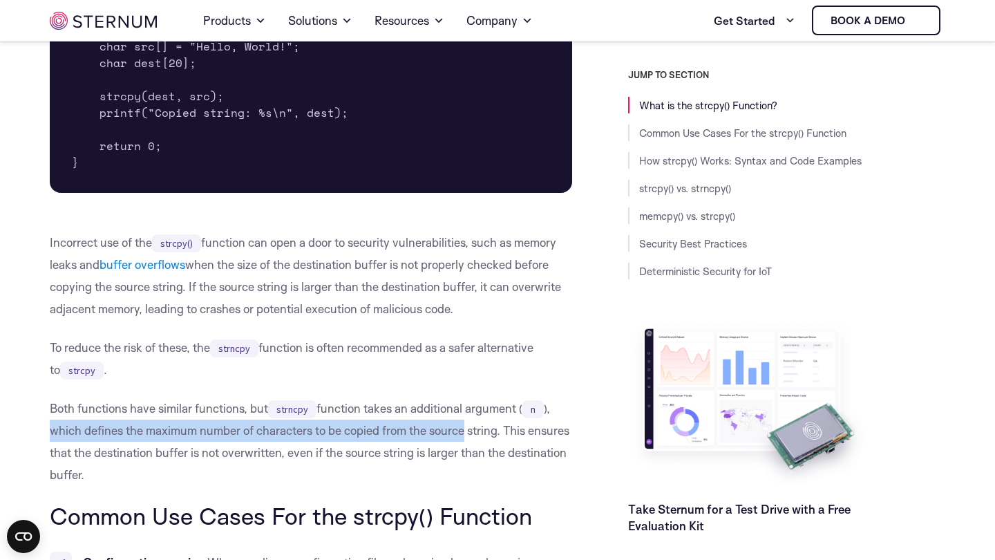
drag, startPoint x: 66, startPoint y: 433, endPoint x: 449, endPoint y: 425, distance: 382.9
click at [449, 425] on p "Both functions have similar functions, but strncpy function takes an additional…" at bounding box center [311, 441] width 522 height 88
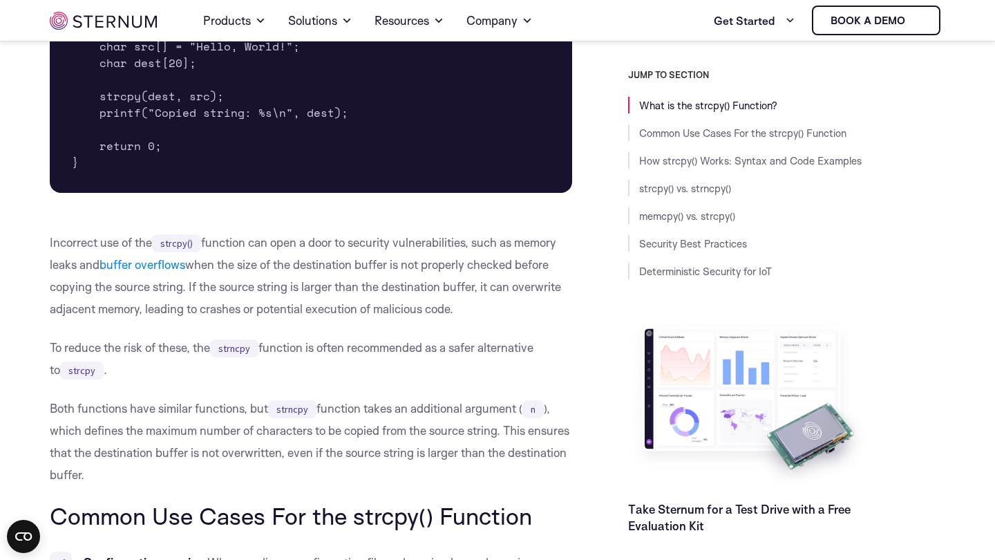
scroll to position [786, 0]
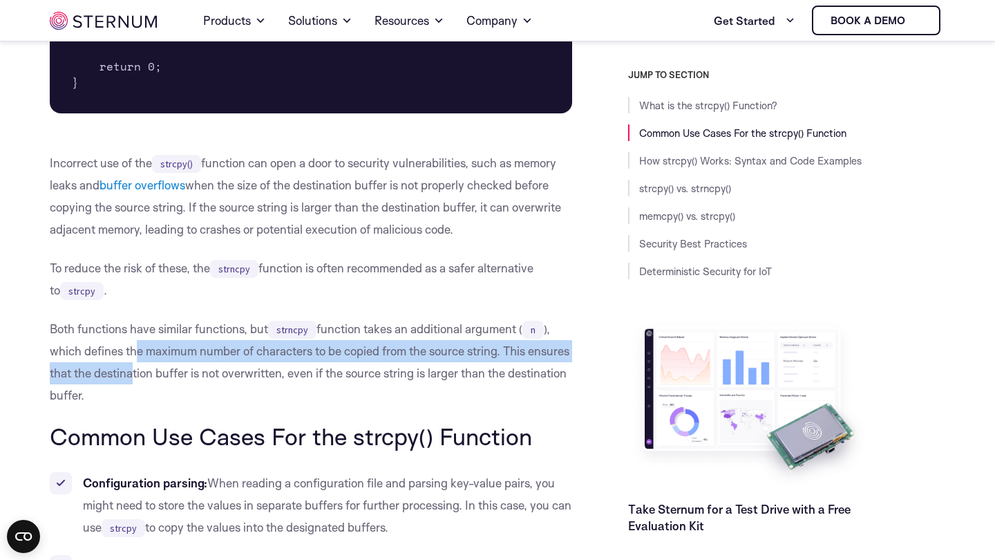
drag, startPoint x: 178, startPoint y: 380, endPoint x: 138, endPoint y: 359, distance: 45.4
click at [138, 359] on p "Both functions have similar functions, but strncpy function takes an additional…" at bounding box center [311, 362] width 522 height 88
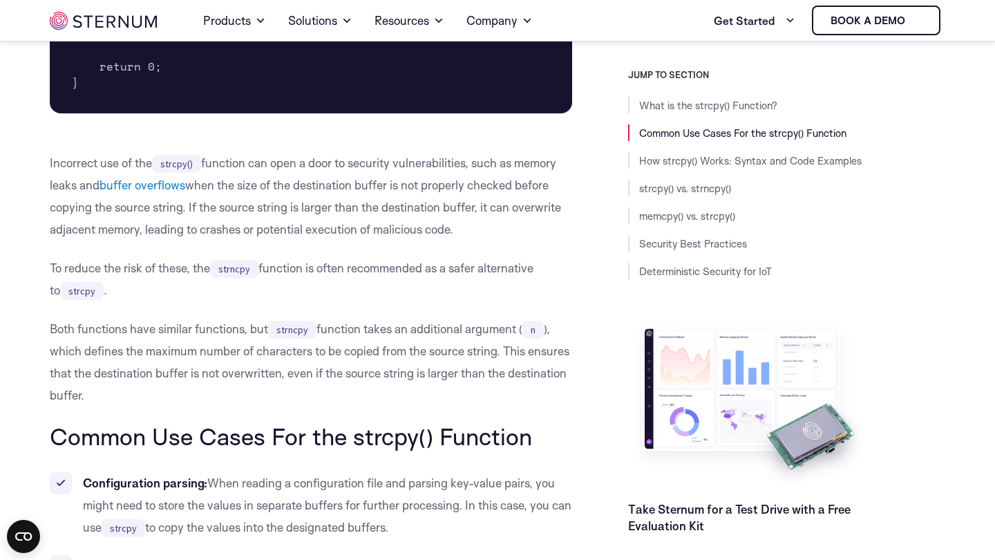
click at [138, 359] on p "Both functions have similar functions, but strncpy function takes an additional…" at bounding box center [311, 362] width 522 height 88
click at [53, 361] on p "Both functions have similar functions, but strncpy function takes an additional…" at bounding box center [311, 362] width 522 height 88
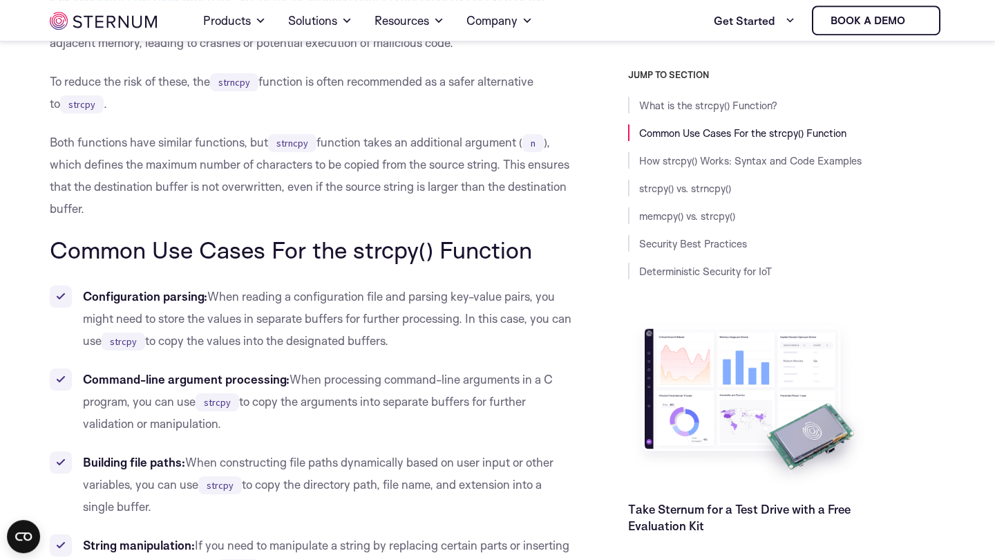
scroll to position [1024, 0]
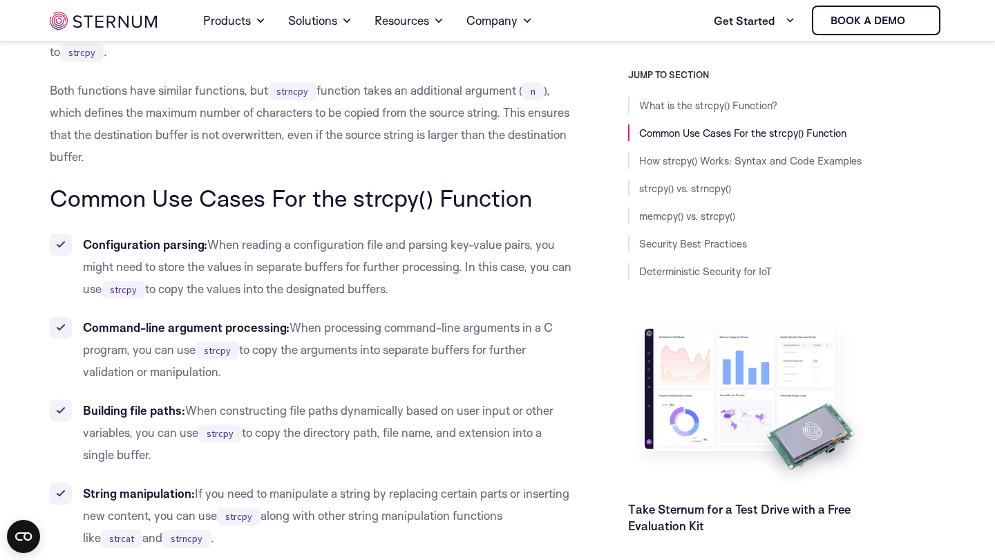
drag, startPoint x: 71, startPoint y: 233, endPoint x: 115, endPoint y: 294, distance: 75.2
click at [115, 294] on li "Configuration parsing: When reading a configuration file and parsing key-value …" at bounding box center [311, 267] width 522 height 66
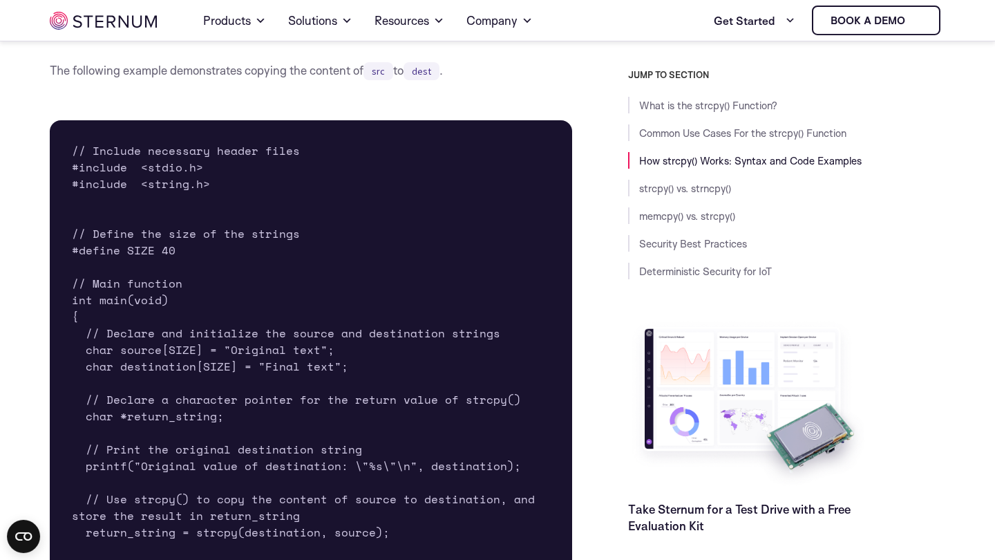
scroll to position [1978, 0]
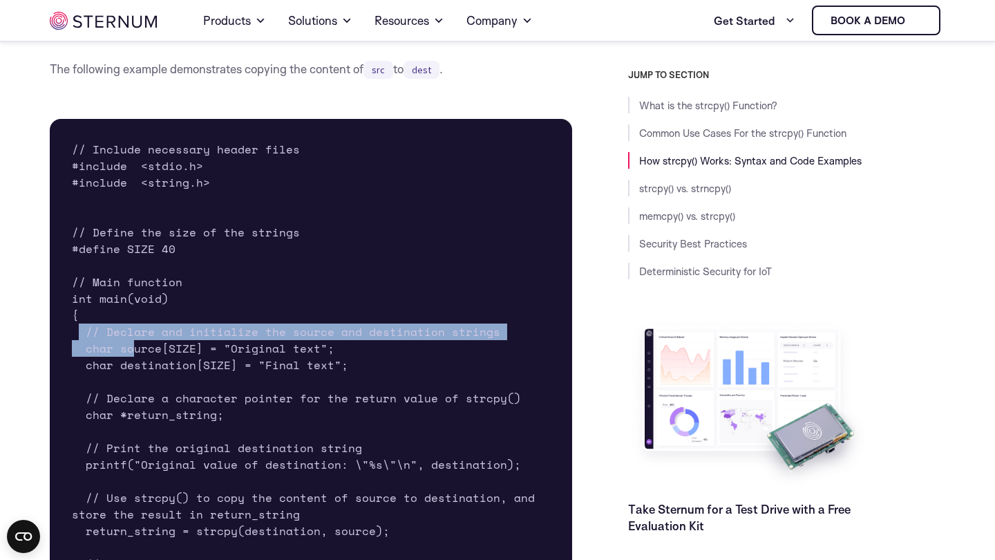
drag, startPoint x: 82, startPoint y: 332, endPoint x: 136, endPoint y: 352, distance: 57.9
click at [136, 352] on pre "// Include necessary header files #include <stdio.h> #include <string.h> // Def…" at bounding box center [311, 406] width 522 height 575
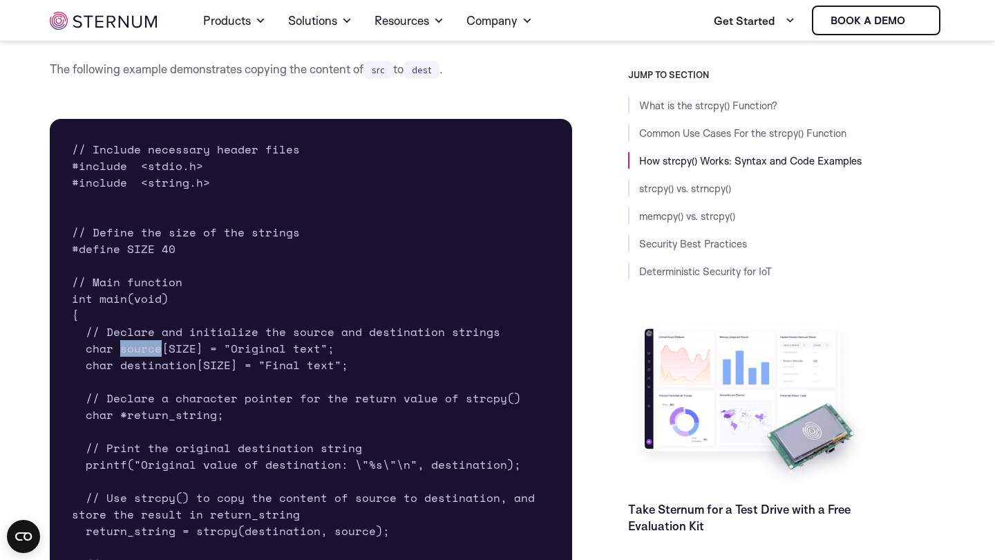
click at [136, 352] on pre "// Include necessary header files #include <stdio.h> #include <string.h> // Def…" at bounding box center [311, 406] width 522 height 575
drag, startPoint x: 136, startPoint y: 352, endPoint x: 128, endPoint y: 353, distance: 8.4
click at [130, 353] on pre "// Include necessary header files #include <stdio.h> #include <string.h> // Def…" at bounding box center [311, 406] width 522 height 575
click at [128, 352] on pre "// Include necessary header files #include <stdio.h> #include <string.h> // Def…" at bounding box center [311, 406] width 522 height 575
click at [131, 363] on pre "// Include necessary header files #include <stdio.h> #include <string.h> // Def…" at bounding box center [311, 406] width 522 height 575
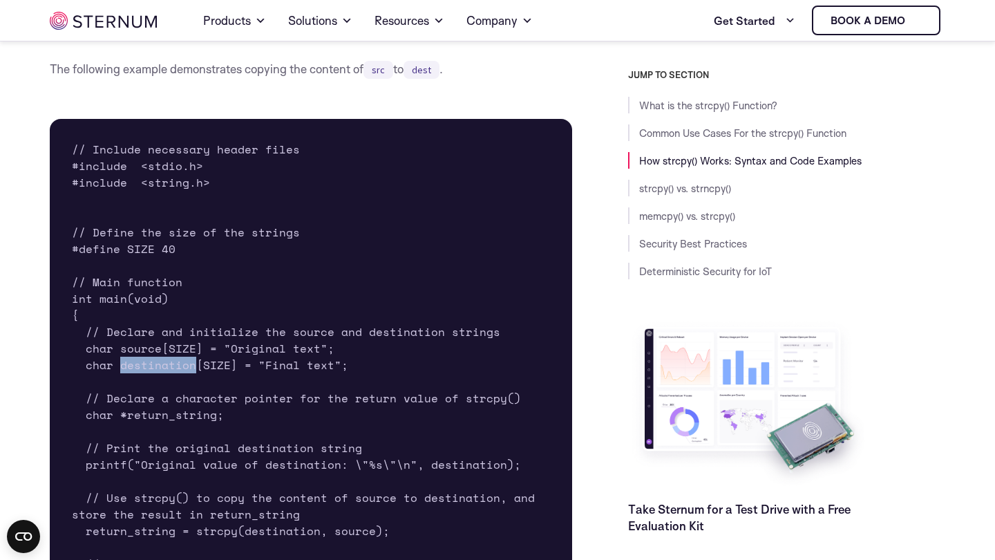
click at [131, 363] on pre "// Include necessary header files #include <stdio.h> #include <string.h> // Def…" at bounding box center [311, 406] width 522 height 575
